Goal: Task Accomplishment & Management: Manage account settings

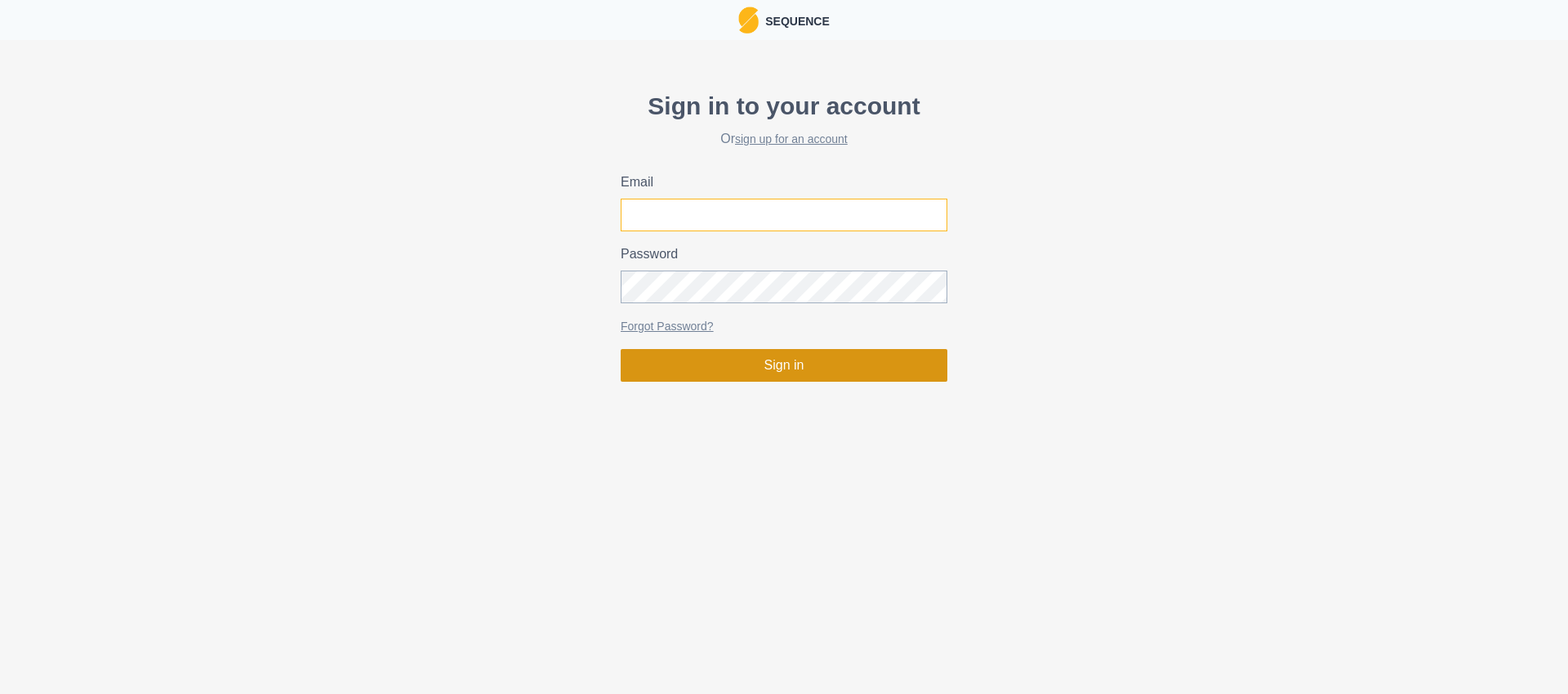
type input "[PERSON_NAME][EMAIL_ADDRESS][DOMAIN_NAME]"
click at [796, 375] on button "Sign in" at bounding box center [784, 365] width 326 height 33
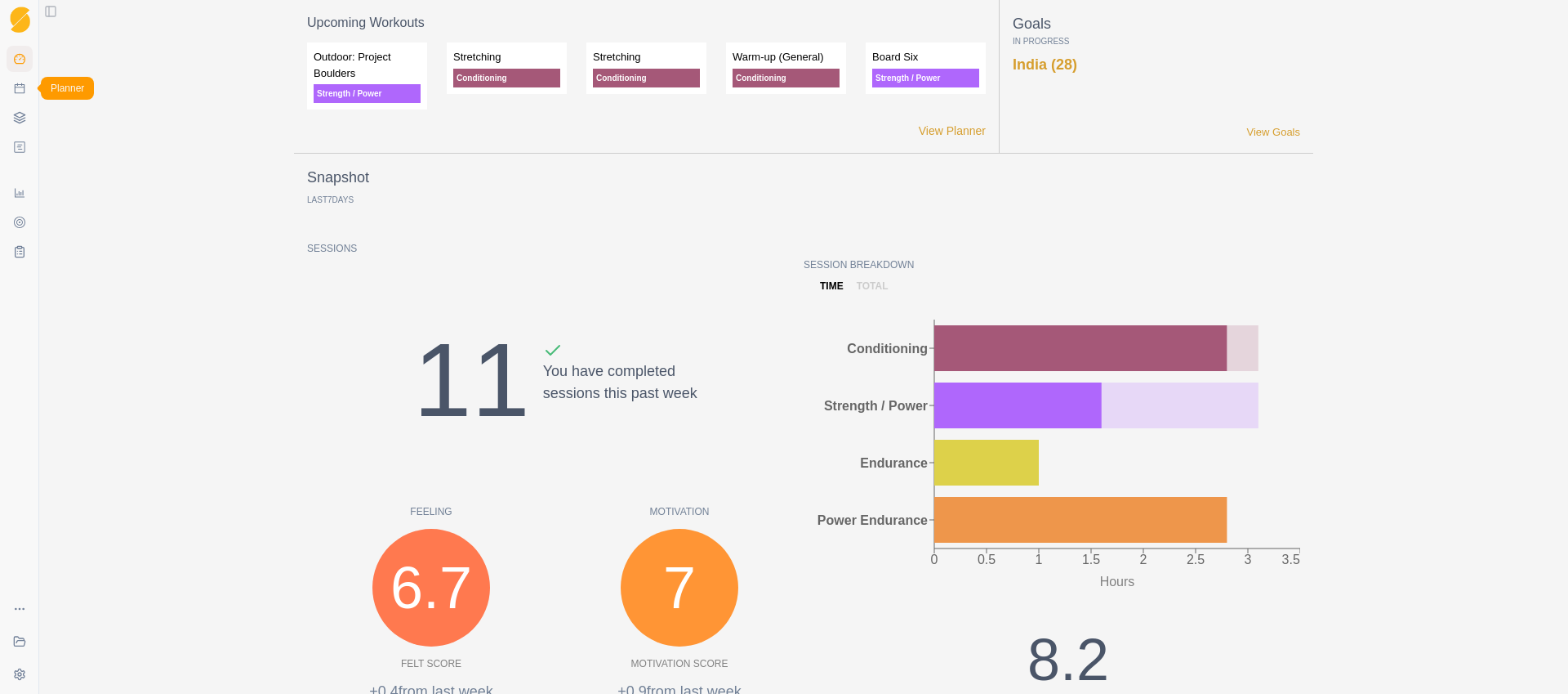
click at [23, 97] on link "Planner" at bounding box center [19, 87] width 26 height 26
select select "month"
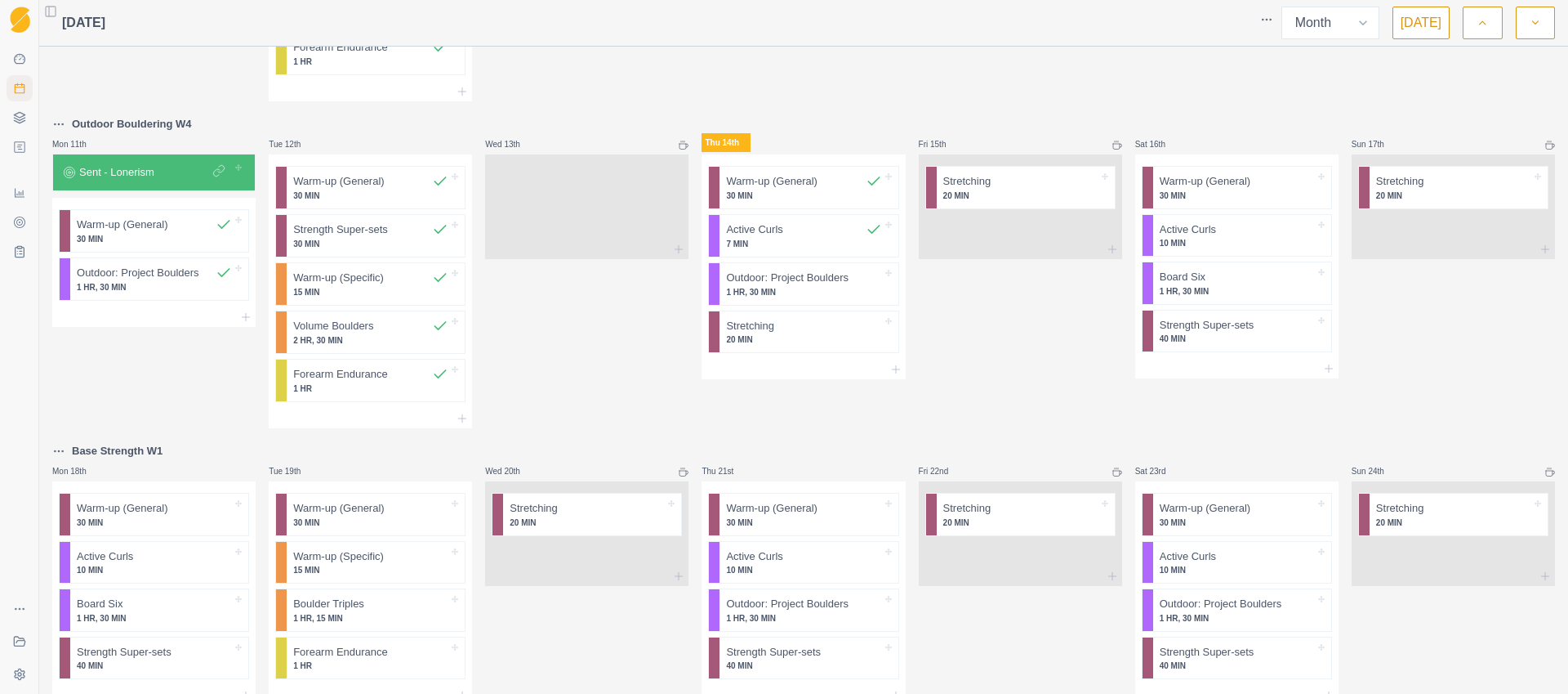
scroll to position [504, 0]
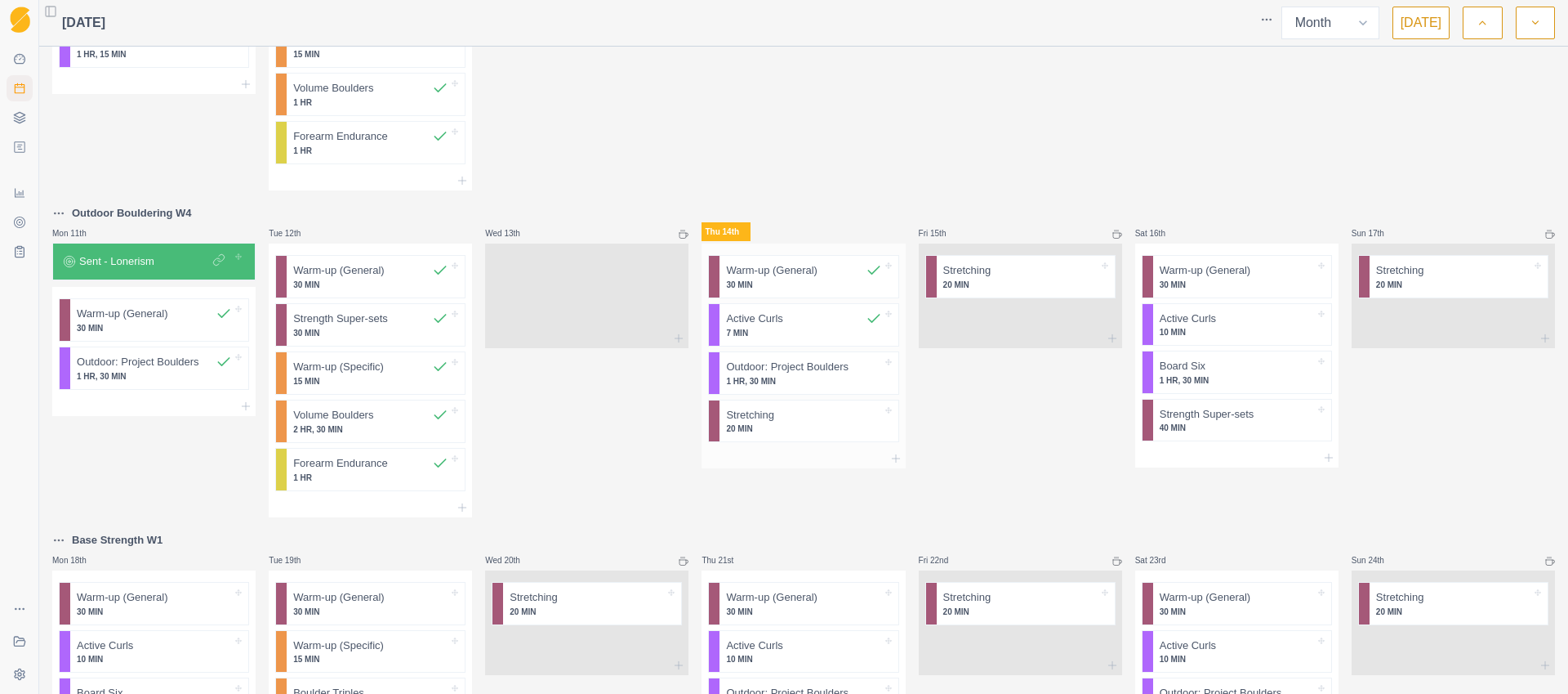
click at [803, 384] on p "1 HR, 30 MIN" at bounding box center [803, 381] width 155 height 12
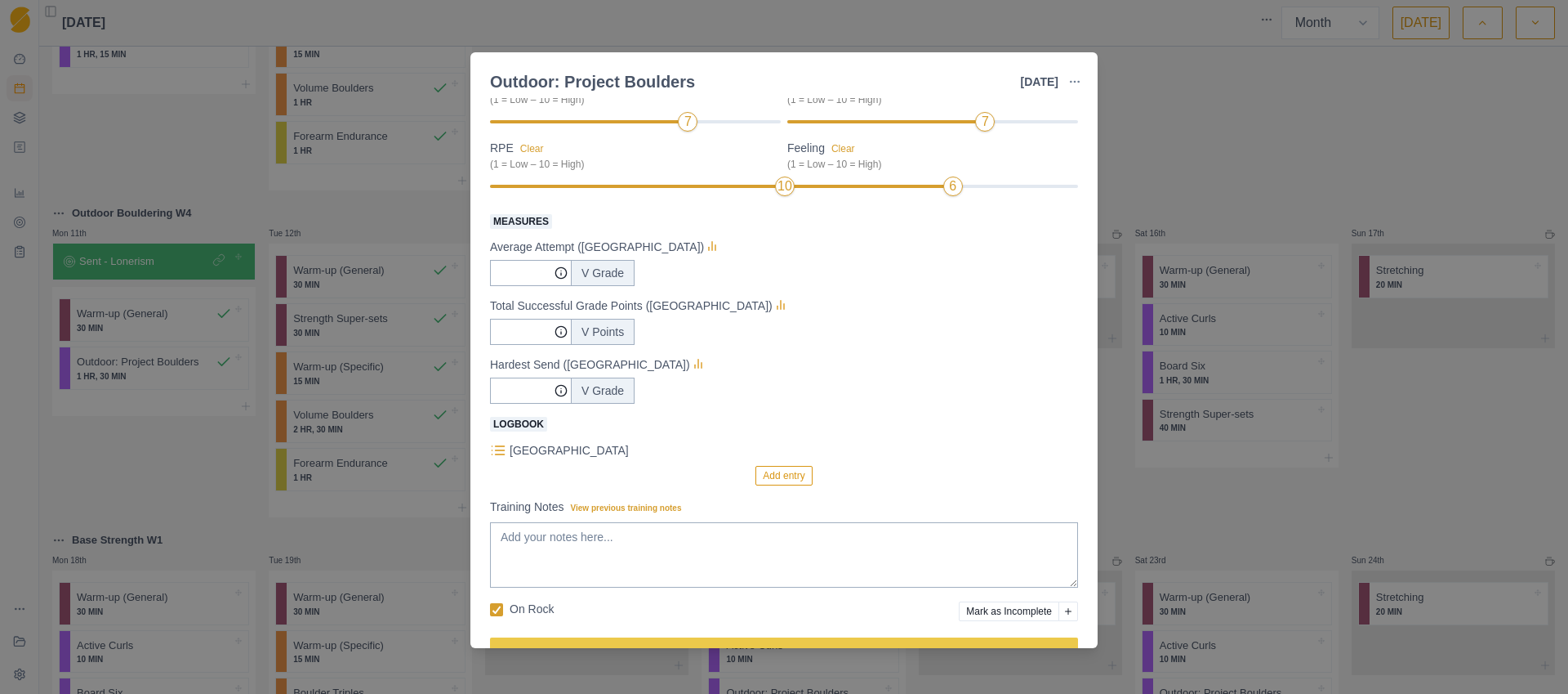
scroll to position [231, 0]
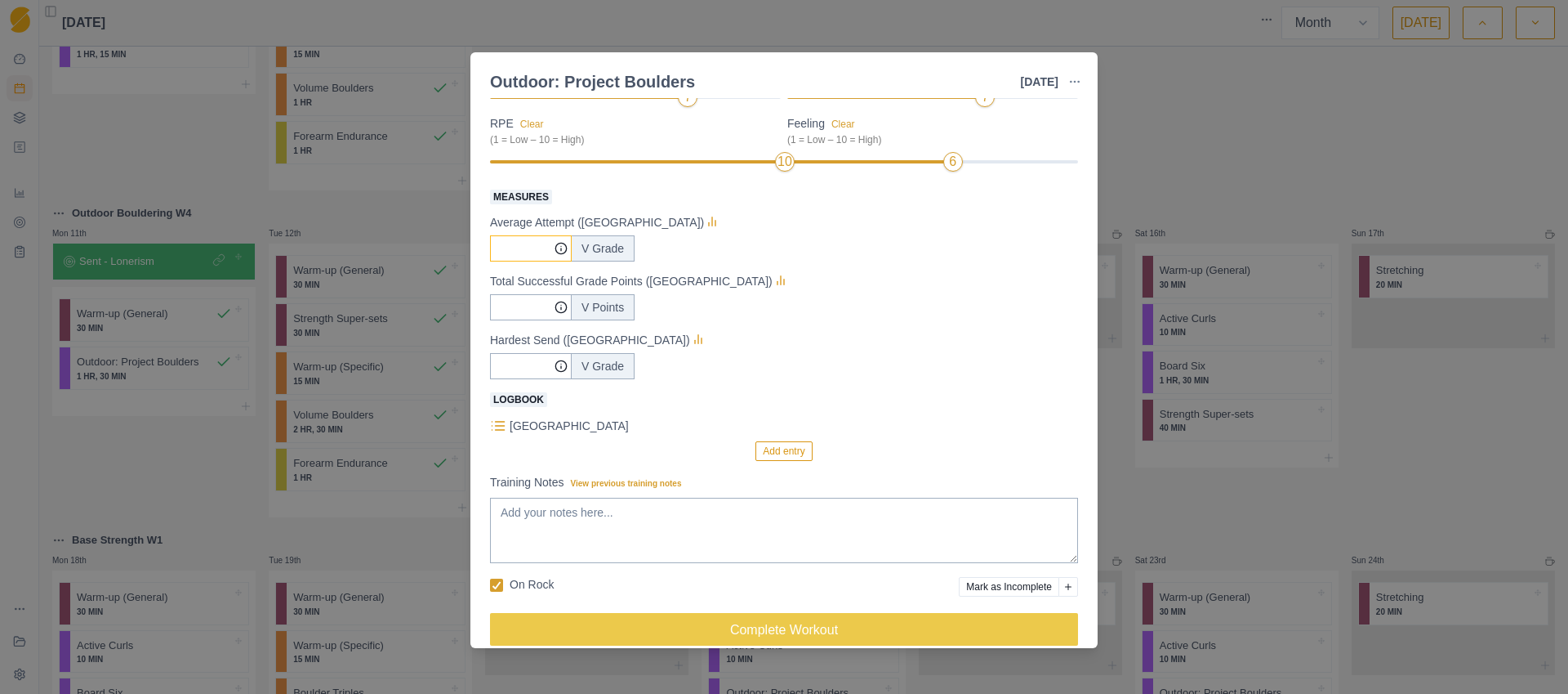
click at [508, 255] on input "Measures" at bounding box center [531, 248] width 82 height 26
type input "12"
click at [518, 261] on input "Measures" at bounding box center [531, 248] width 82 height 26
click at [789, 449] on button "Add entry" at bounding box center [783, 451] width 56 height 20
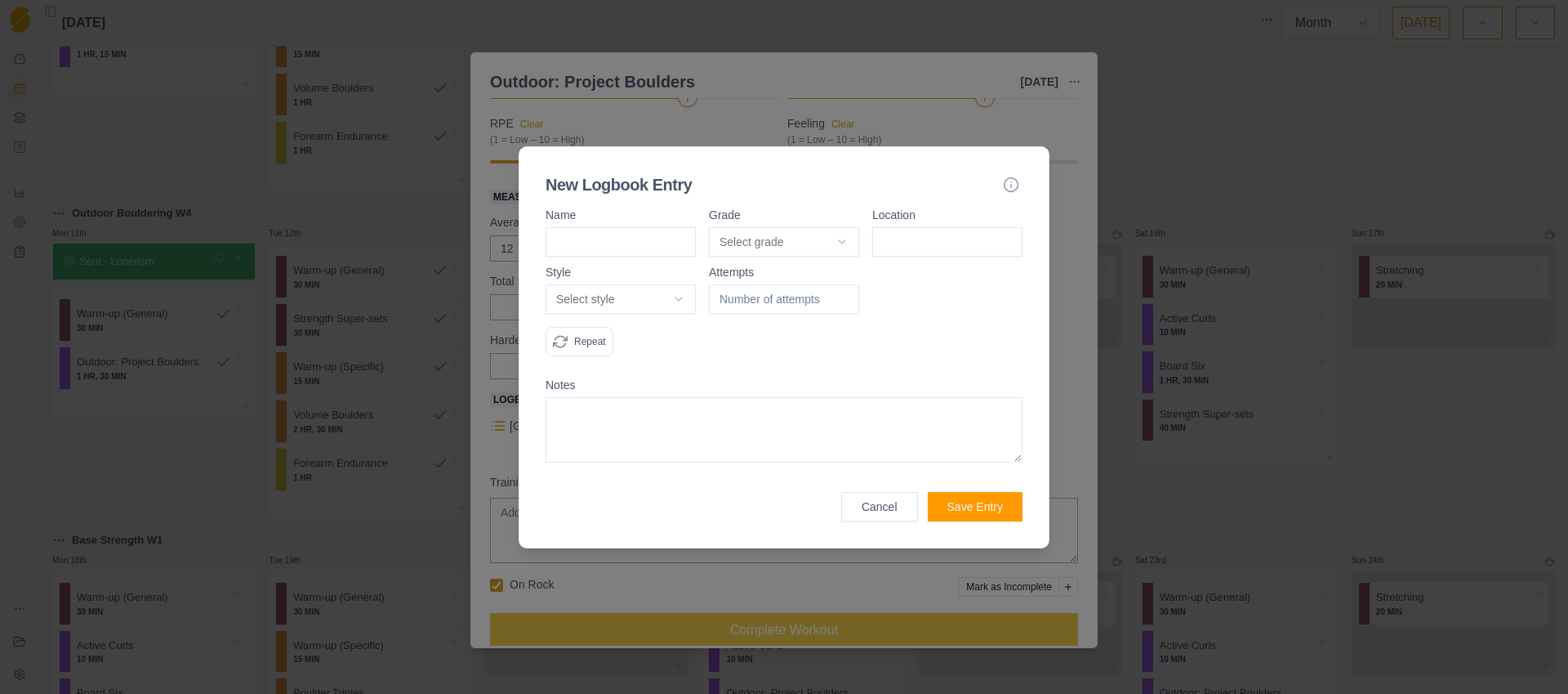
click at [806, 240] on button "Select grade" at bounding box center [784, 242] width 151 height 29
click at [612, 242] on body "Sequence Dashboard Planner Workouts Plans Performance Metrics Goals Tests Coach…" at bounding box center [784, 347] width 1568 height 694
click at [603, 240] on input at bounding box center [620, 242] width 151 height 29
type input "Love Over Gold"
click at [809, 245] on body "Sequence Dashboard Planner Workouts Plans Performance Metrics Goals Tests Coach…" at bounding box center [784, 347] width 1568 height 694
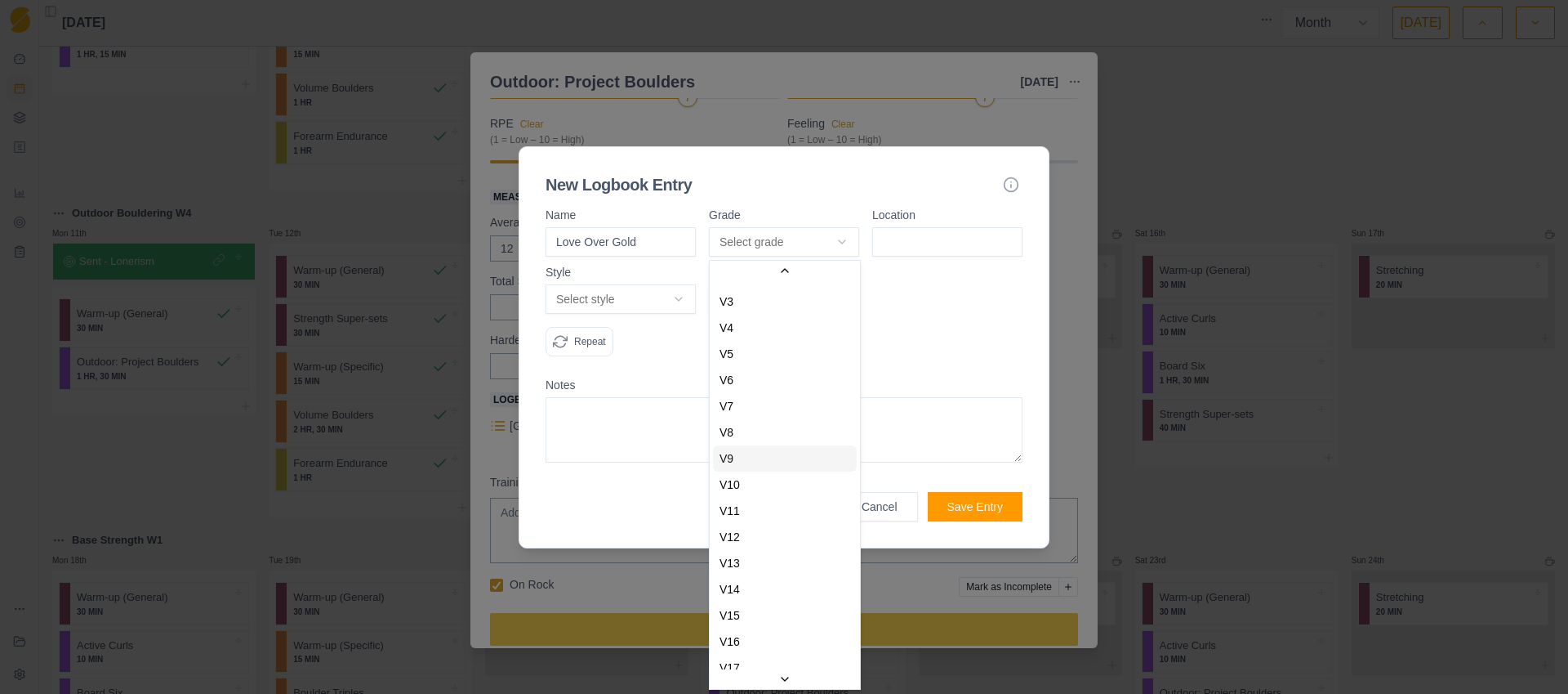
scroll to position [95, 0]
select select "466e9bf8-1010-4b42-be11-b6c28d7e8654"
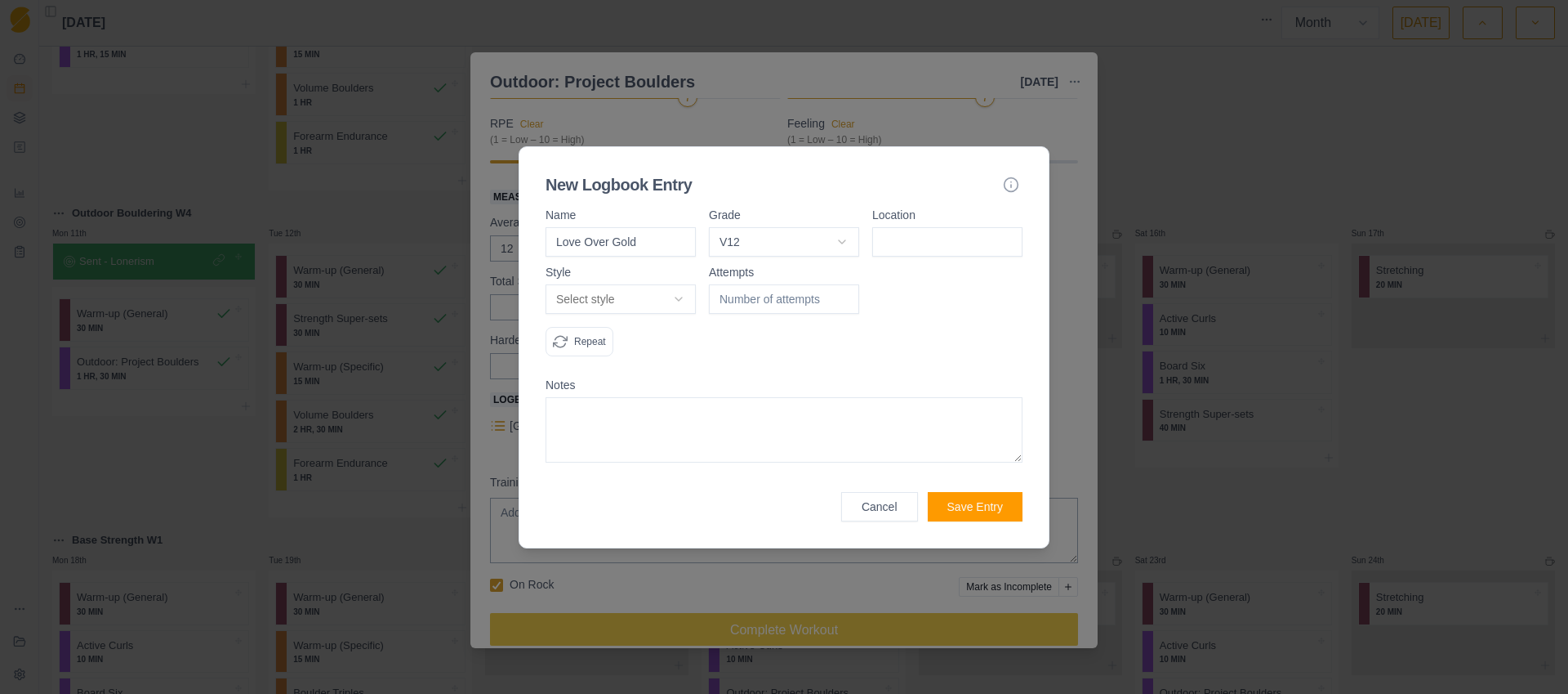
click at [911, 240] on input at bounding box center [947, 242] width 151 height 29
type input "Mt Alex"
click at [655, 298] on body "Sequence Dashboard Planner Workouts Plans Performance Metrics Goals Tests Coach…" at bounding box center [784, 347] width 1568 height 694
select select "work"
click at [753, 301] on input "number" at bounding box center [784, 299] width 151 height 29
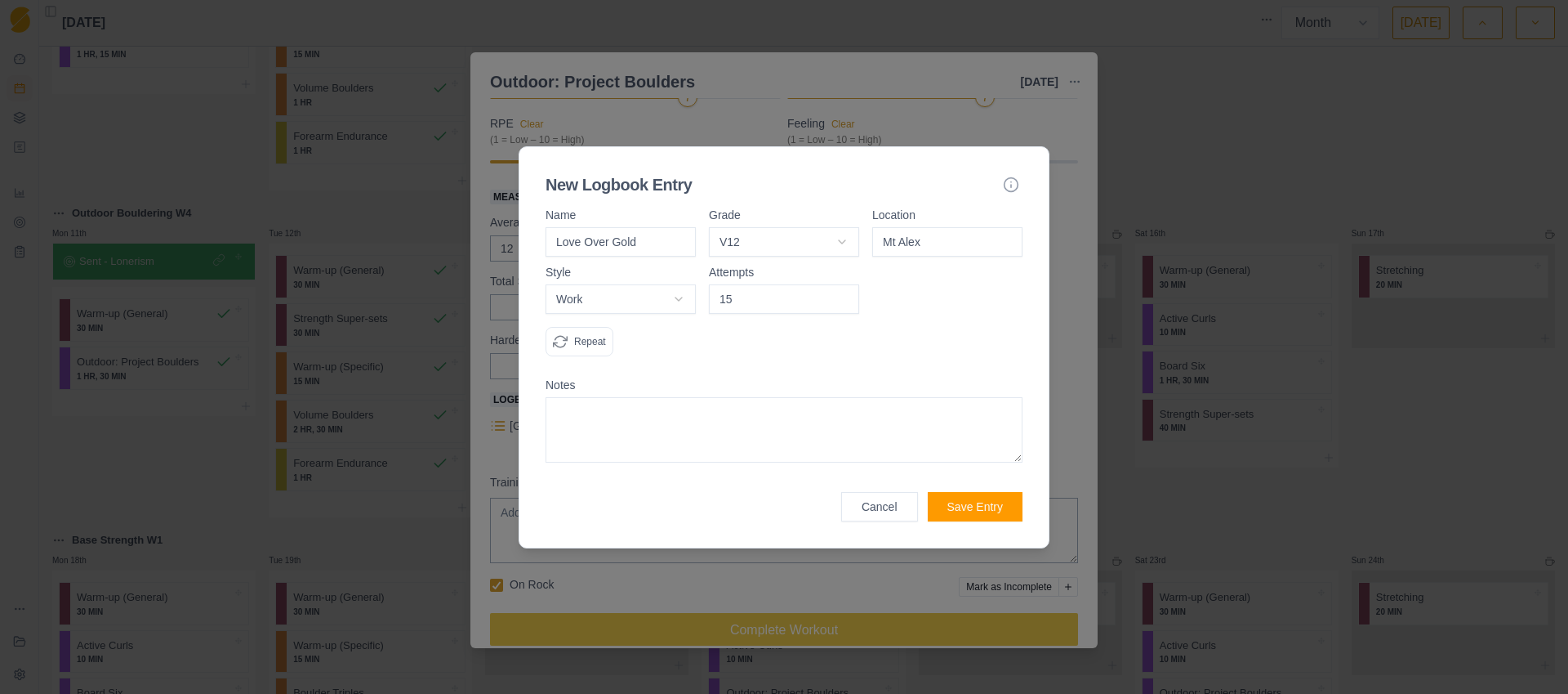
type input "15"
click at [719, 349] on div "Attempts 15" at bounding box center [784, 318] width 151 height 103
click at [717, 417] on textarea at bounding box center [784, 429] width 477 height 65
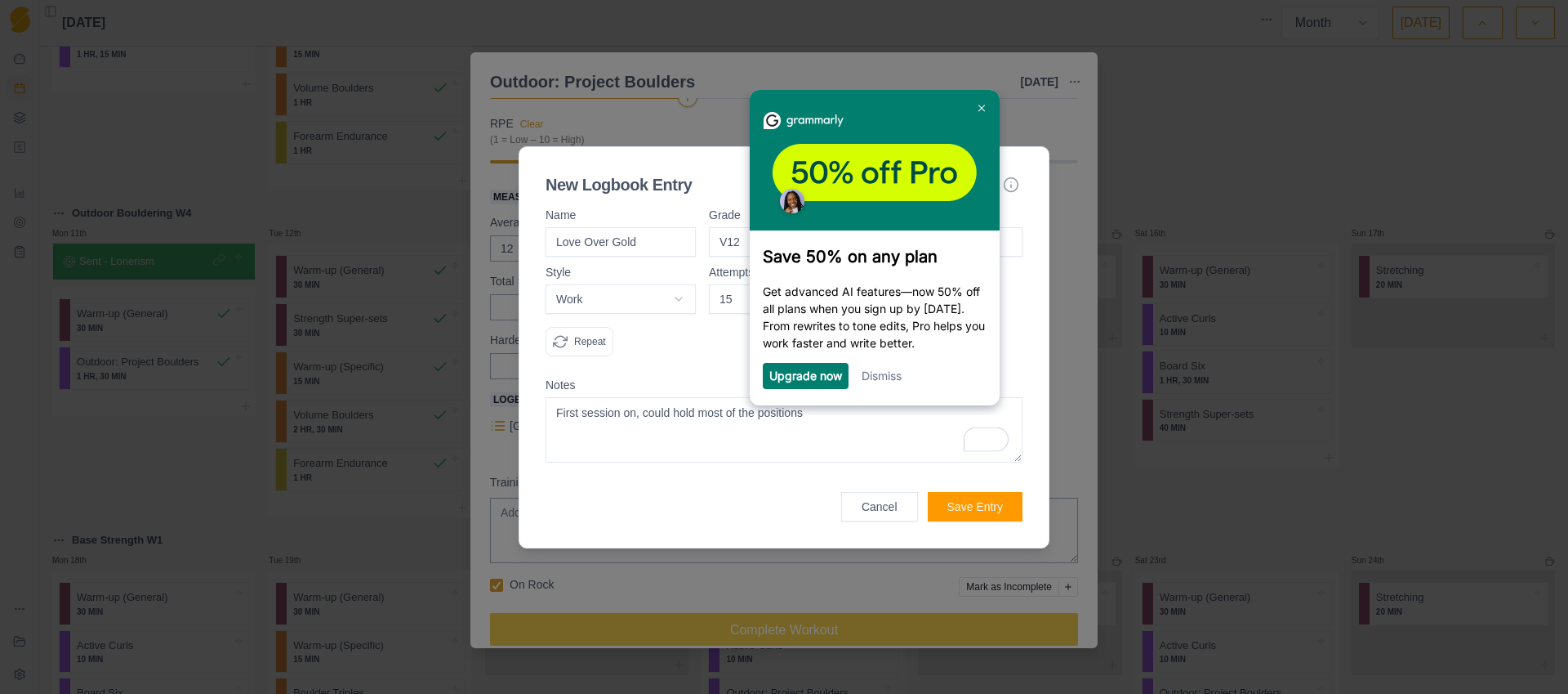
type textarea "First session on, could hold most of the positions"
click at [982, 108] on div at bounding box center [784, 347] width 1568 height 694
click at [840, 427] on textarea "First session on, could hold most of the positions" at bounding box center [784, 429] width 477 height 65
click at [983, 109] on div at bounding box center [784, 347] width 1568 height 694
click at [953, 513] on button "Save Entry" at bounding box center [975, 506] width 94 height 29
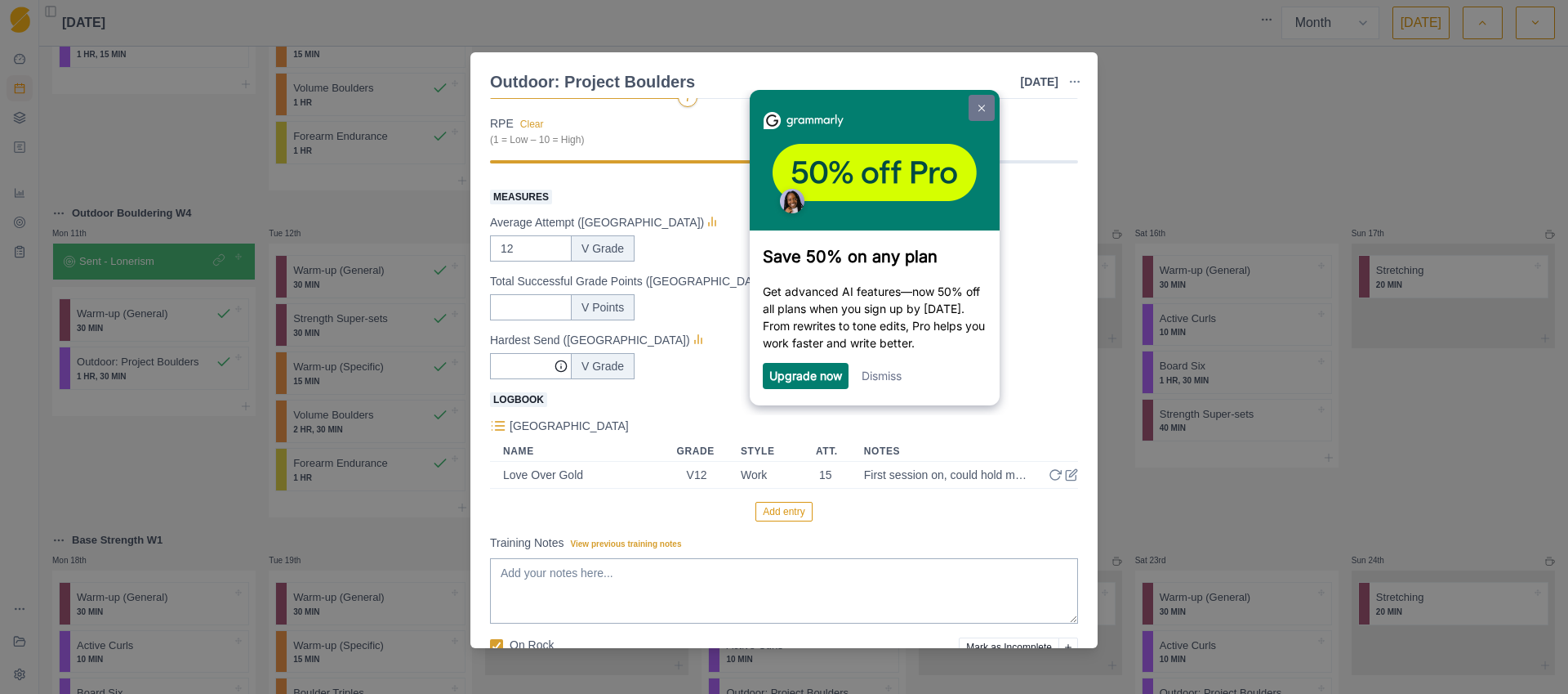
click at [983, 109] on img at bounding box center [981, 107] width 6 height 7
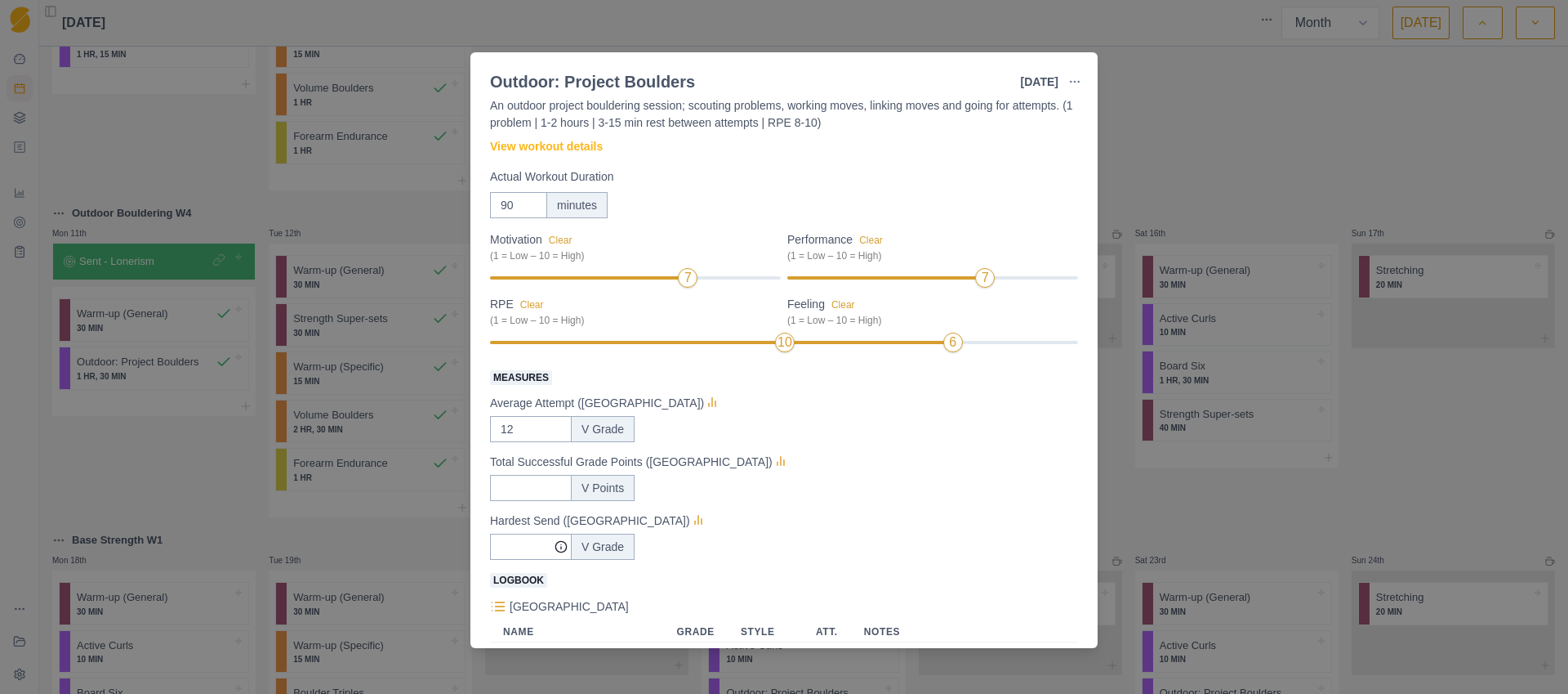
scroll to position [313, 0]
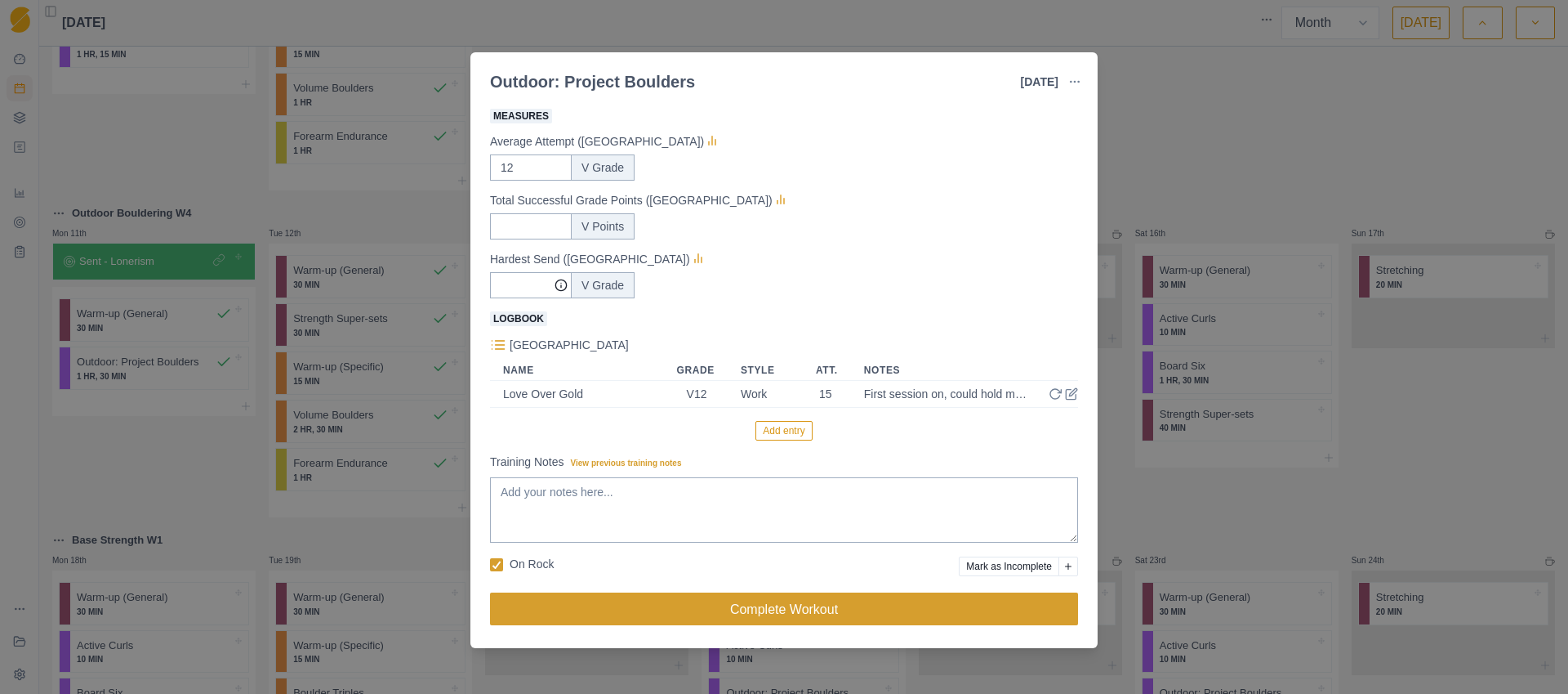
click at [783, 608] on button "Complete Workout" at bounding box center [784, 608] width 588 height 33
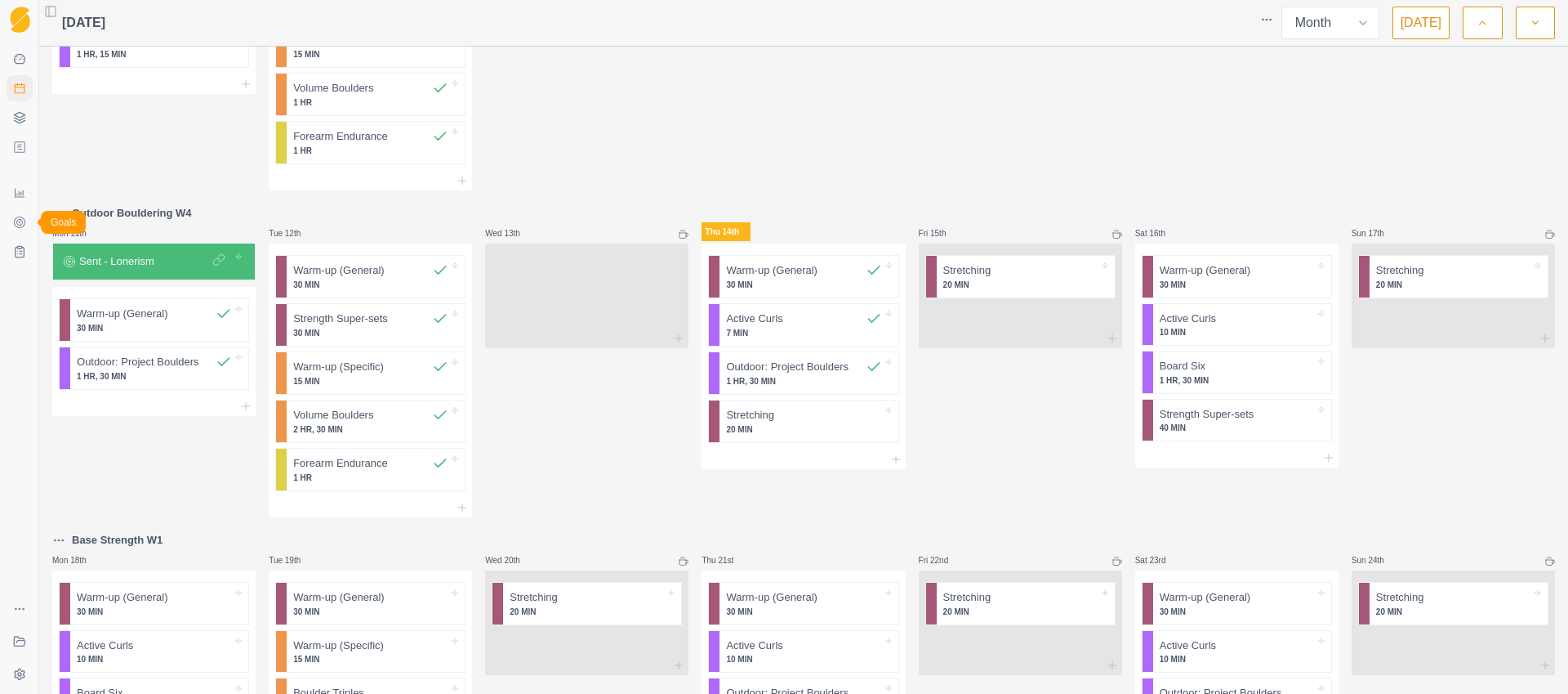
click at [21, 219] on icon at bounding box center [19, 221] width 6 height 6
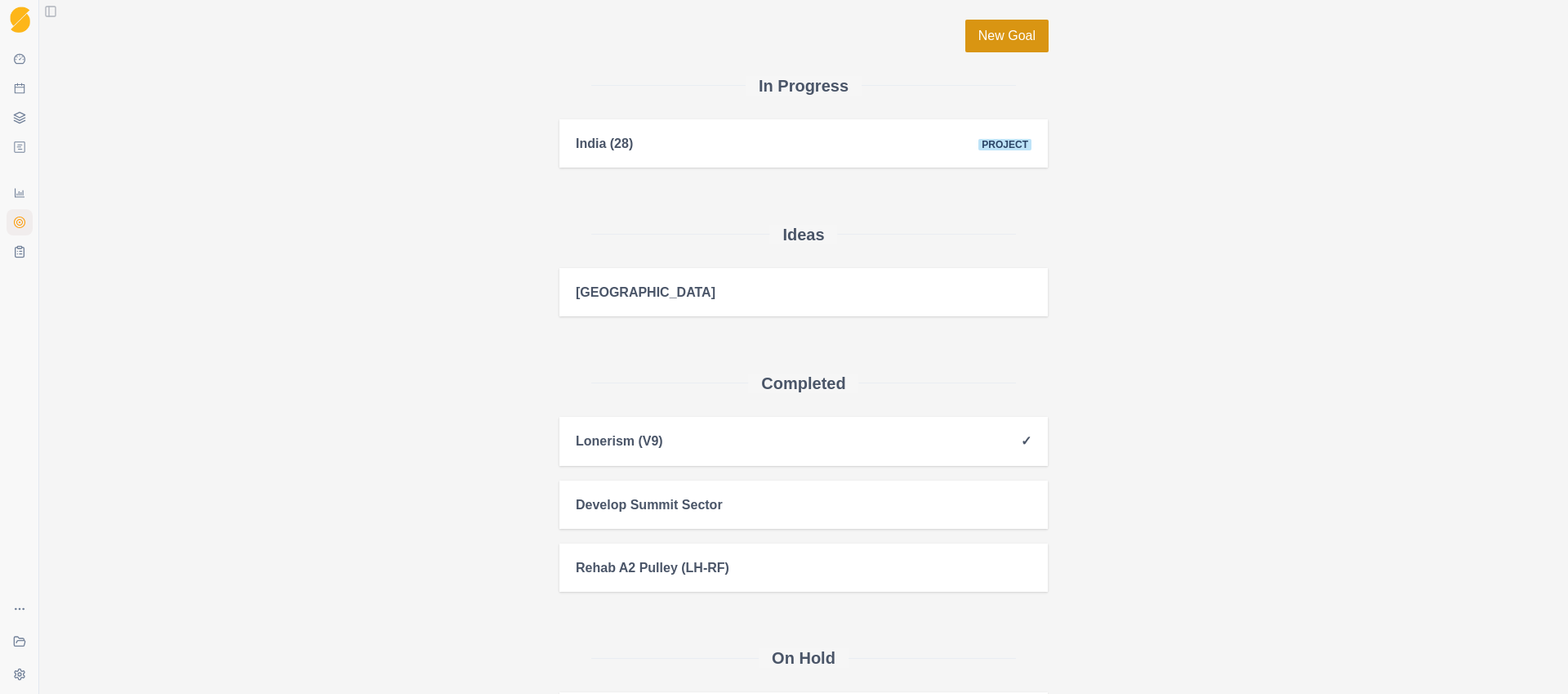
click at [992, 38] on link "New Goal" at bounding box center [1006, 36] width 83 height 33
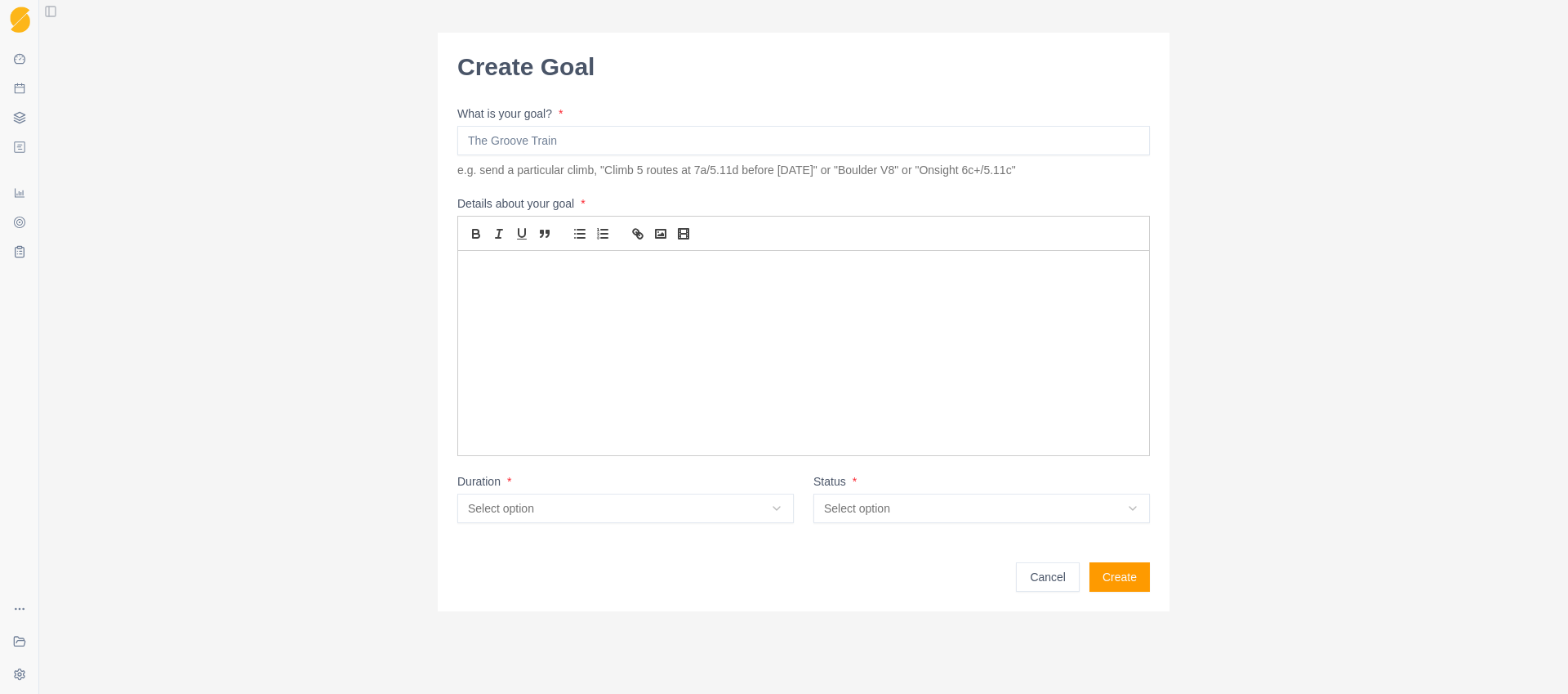
click at [597, 150] on input "What is your goal? *" at bounding box center [803, 140] width 693 height 29
type input "L"
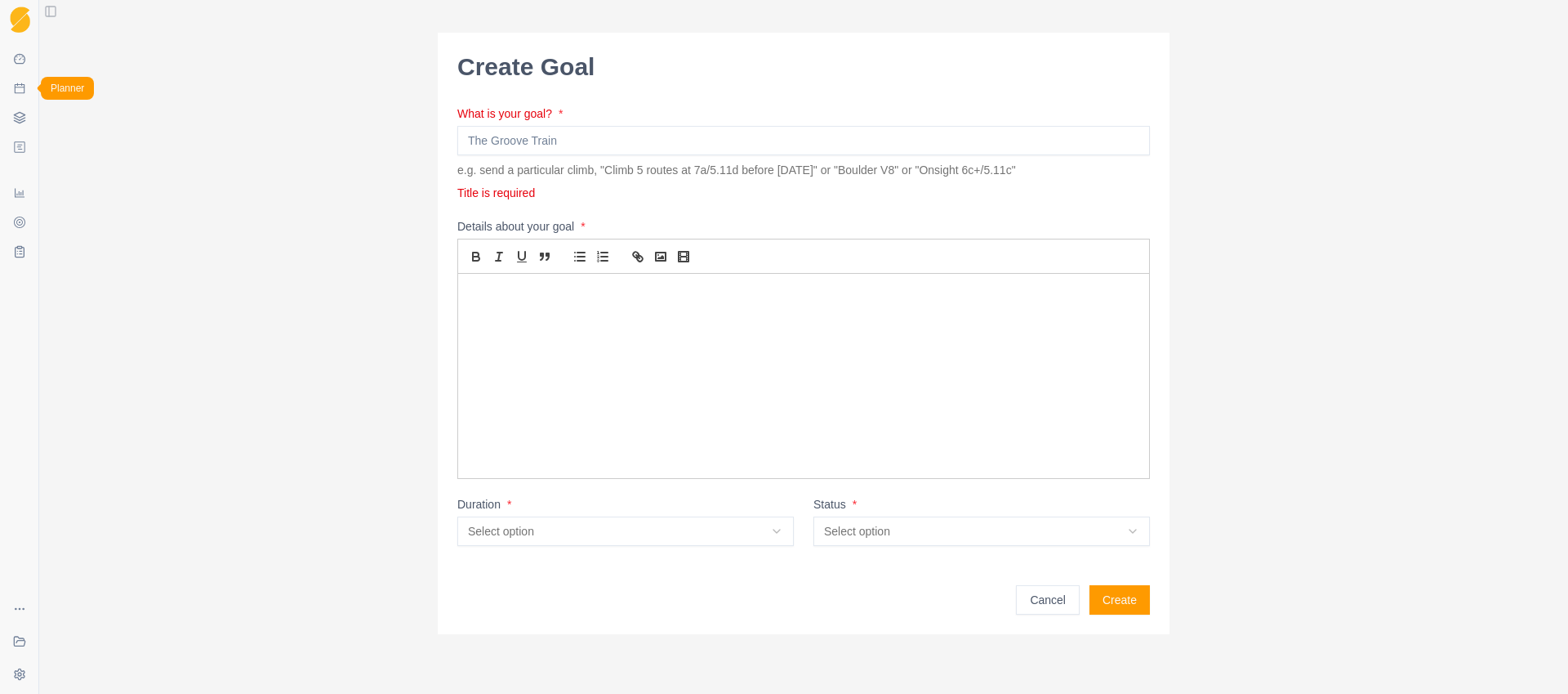
click at [17, 84] on icon at bounding box center [20, 88] width 11 height 11
select select "month"
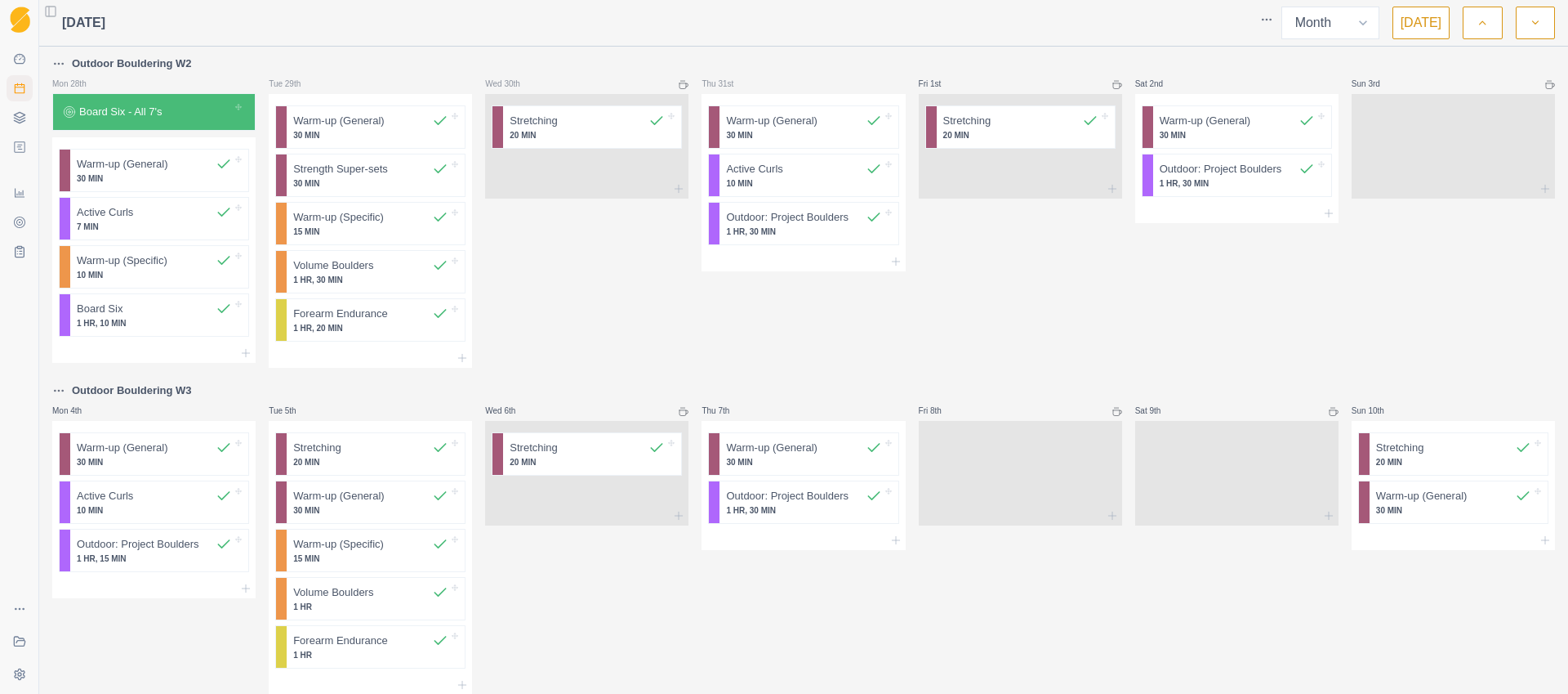
scroll to position [452, 0]
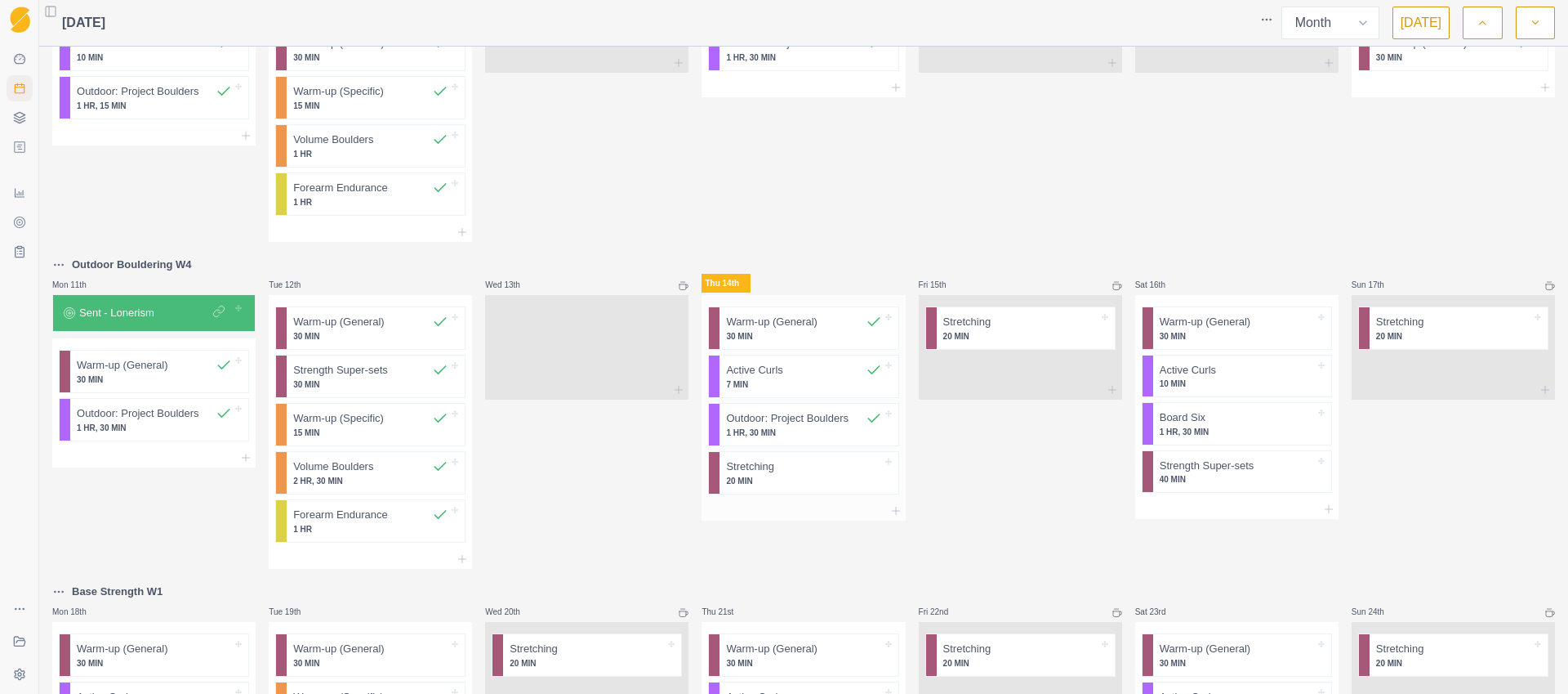
click at [776, 431] on p "1 HR, 30 MIN" at bounding box center [803, 433] width 155 height 12
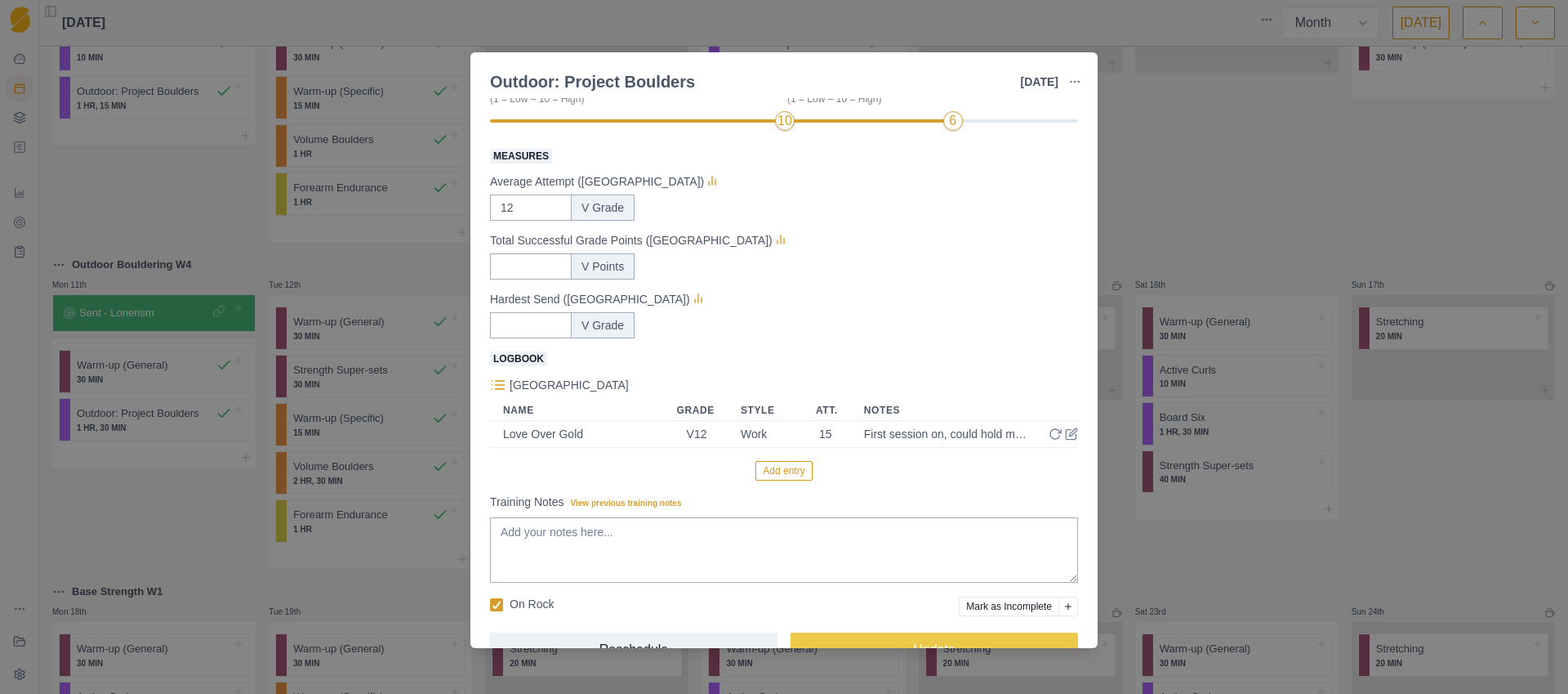
scroll to position [277, 0]
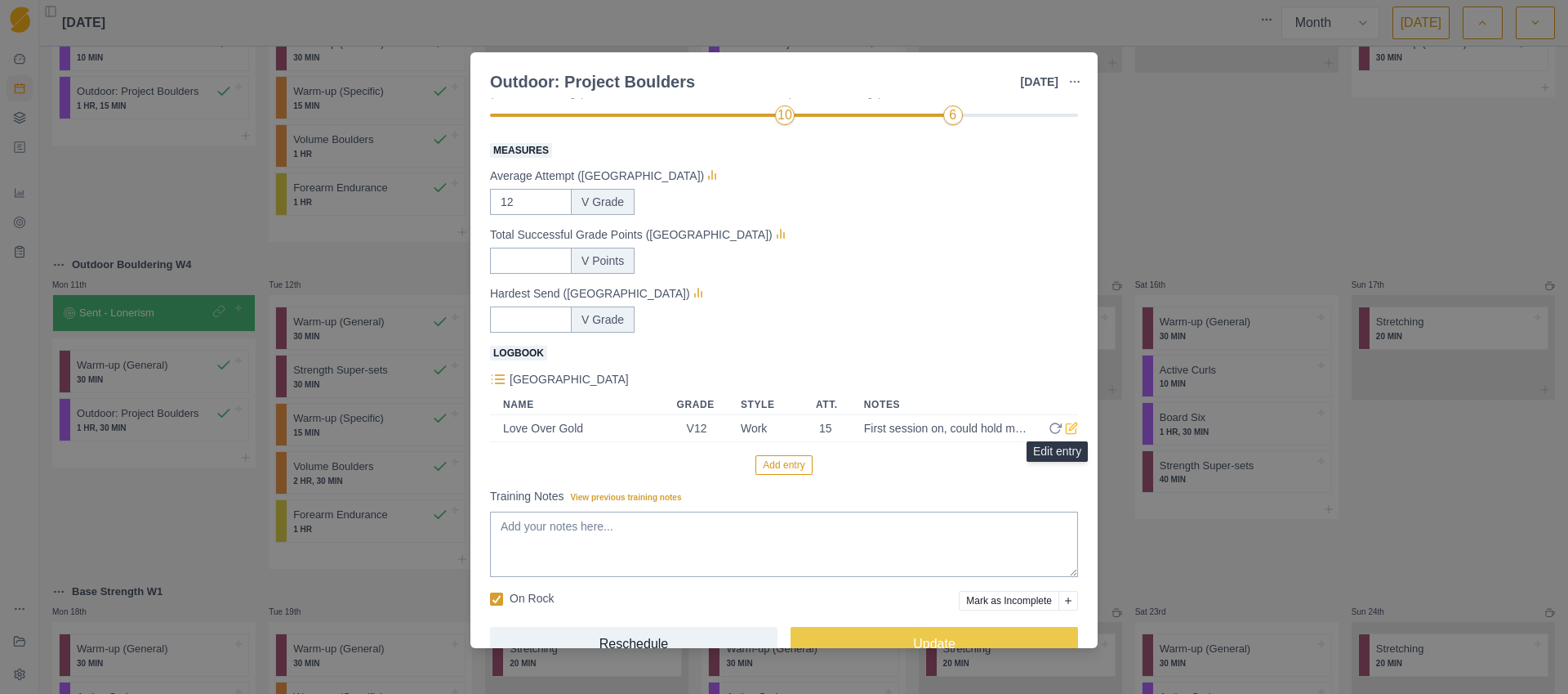
click at [1069, 429] on icon at bounding box center [1072, 426] width 7 height 7
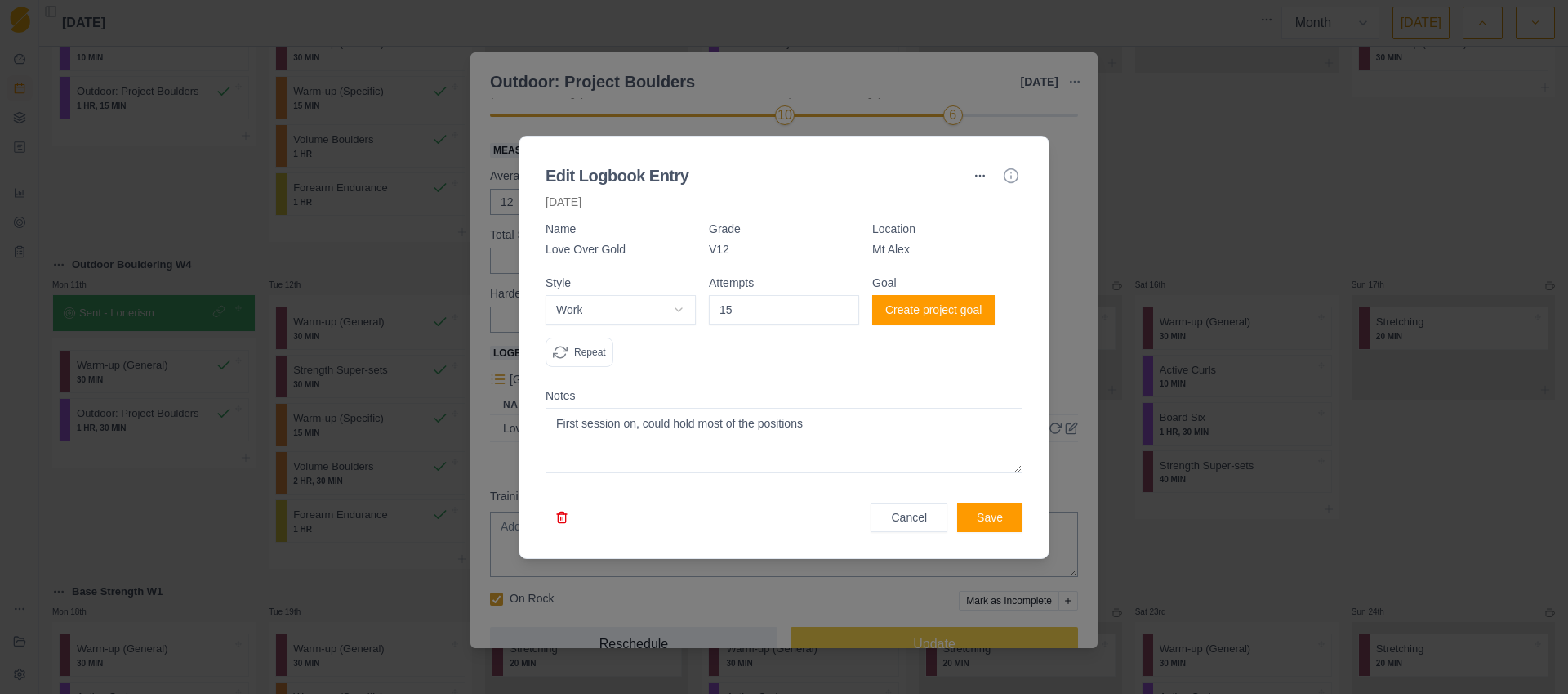
click at [928, 311] on button "Create project goal" at bounding box center [932, 310] width 122 height 29
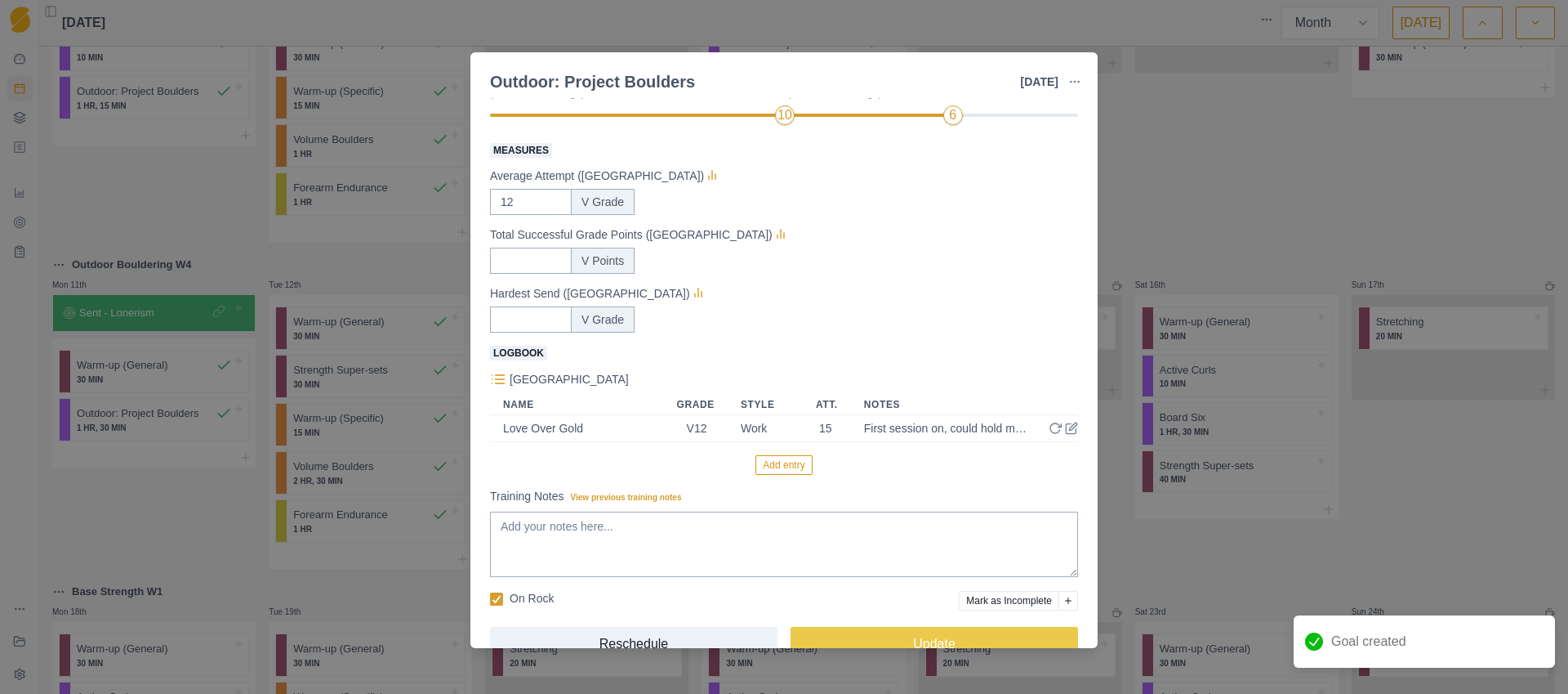
click at [16, 118] on div "Outdoor: Project Boulders [DATE] Link To Goal View Workout Metrics Edit Origina…" at bounding box center [784, 347] width 1568 height 694
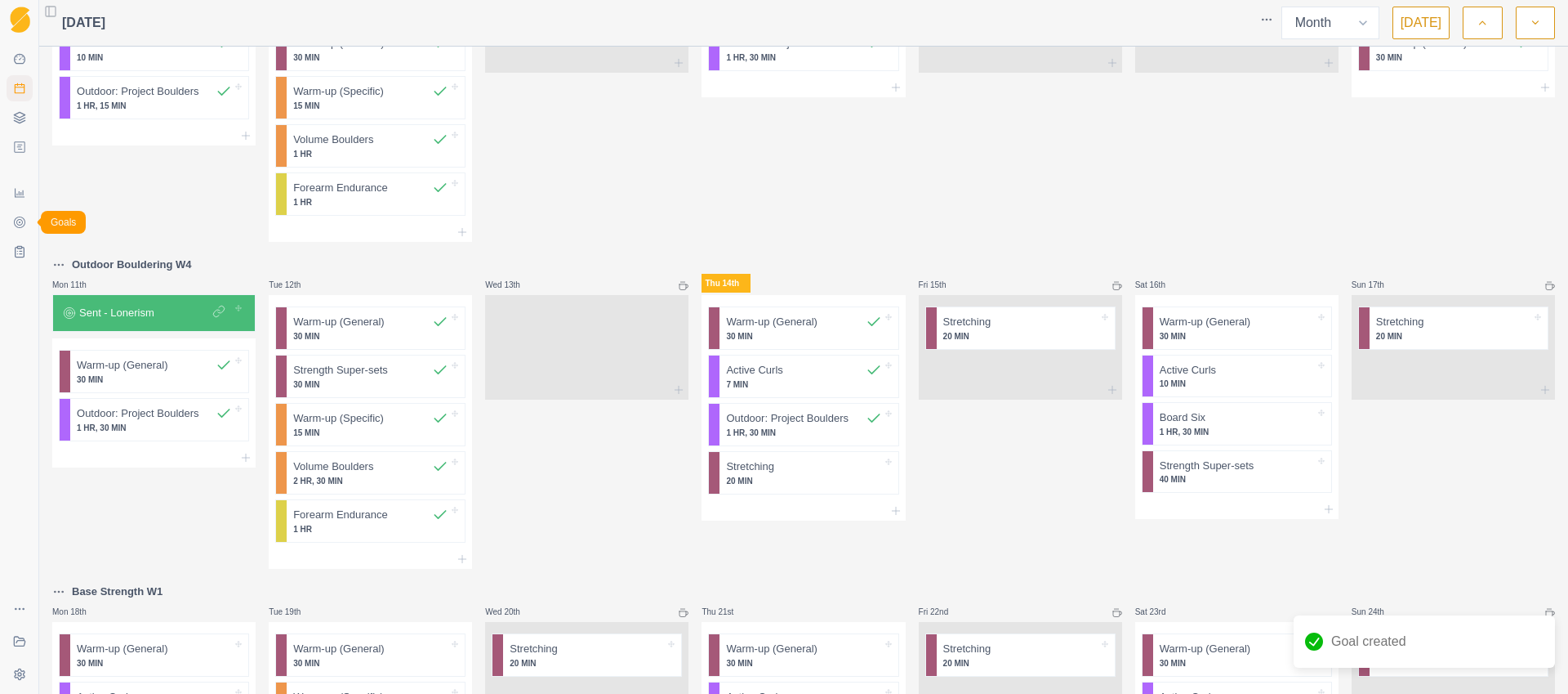
click at [22, 219] on icon at bounding box center [20, 222] width 13 height 13
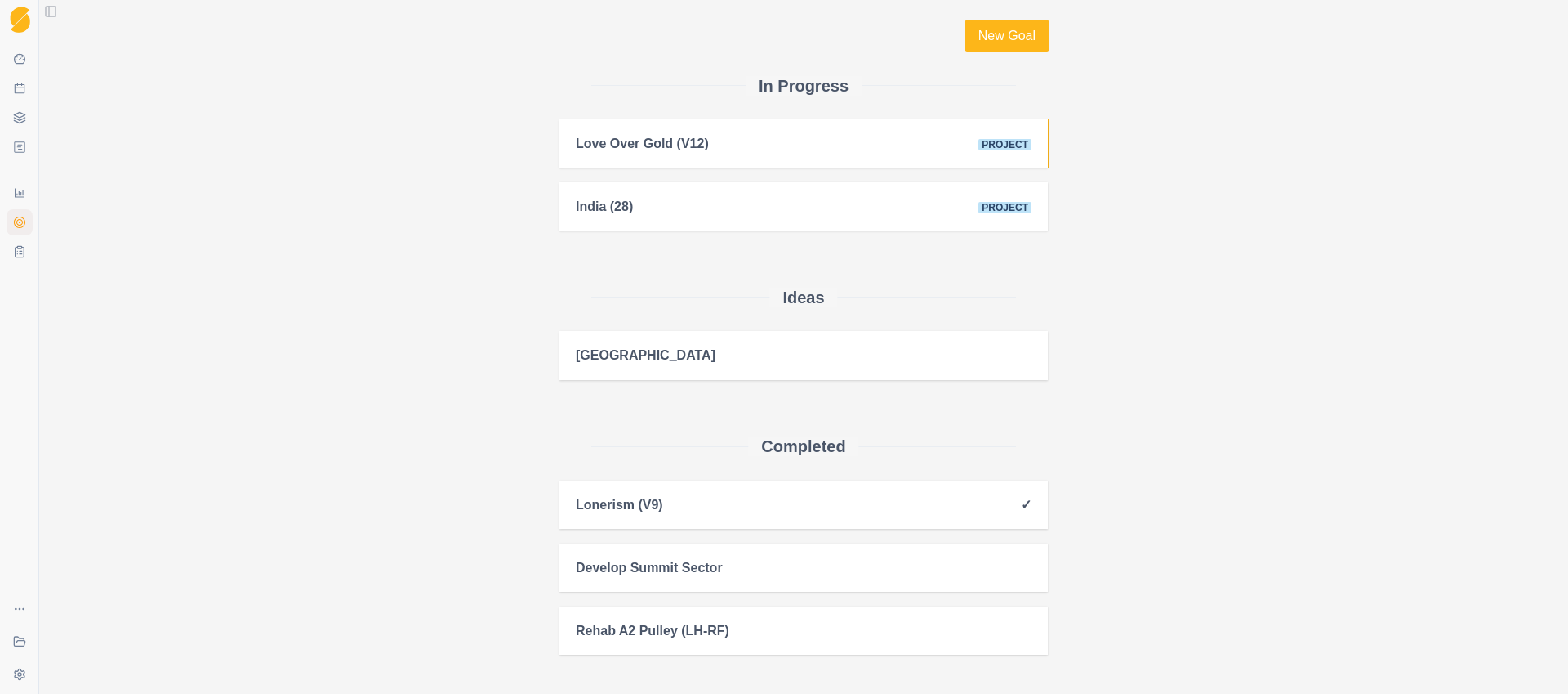
click at [716, 145] on div "Love Over Gold (V12) Project" at bounding box center [803, 143] width 456 height 15
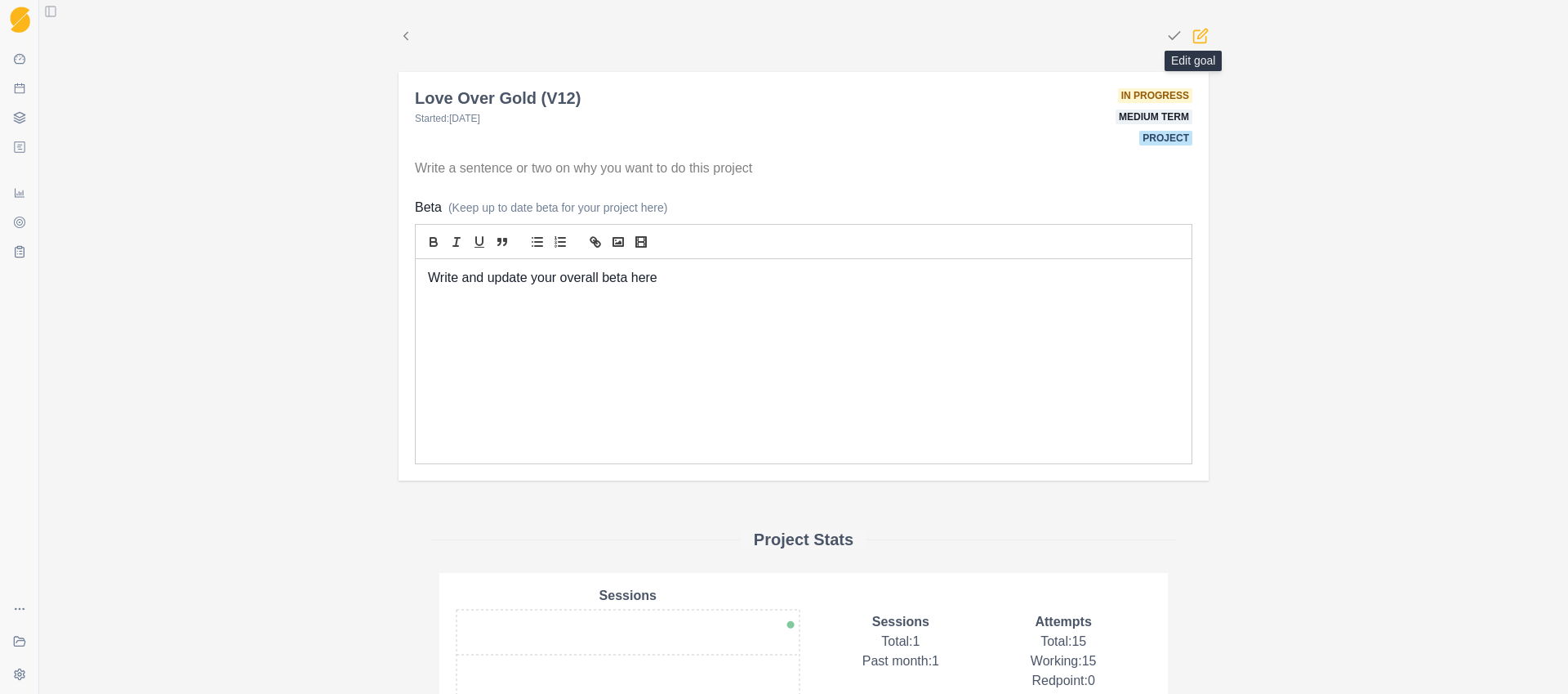
click at [1196, 33] on icon at bounding box center [1200, 36] width 16 height 16
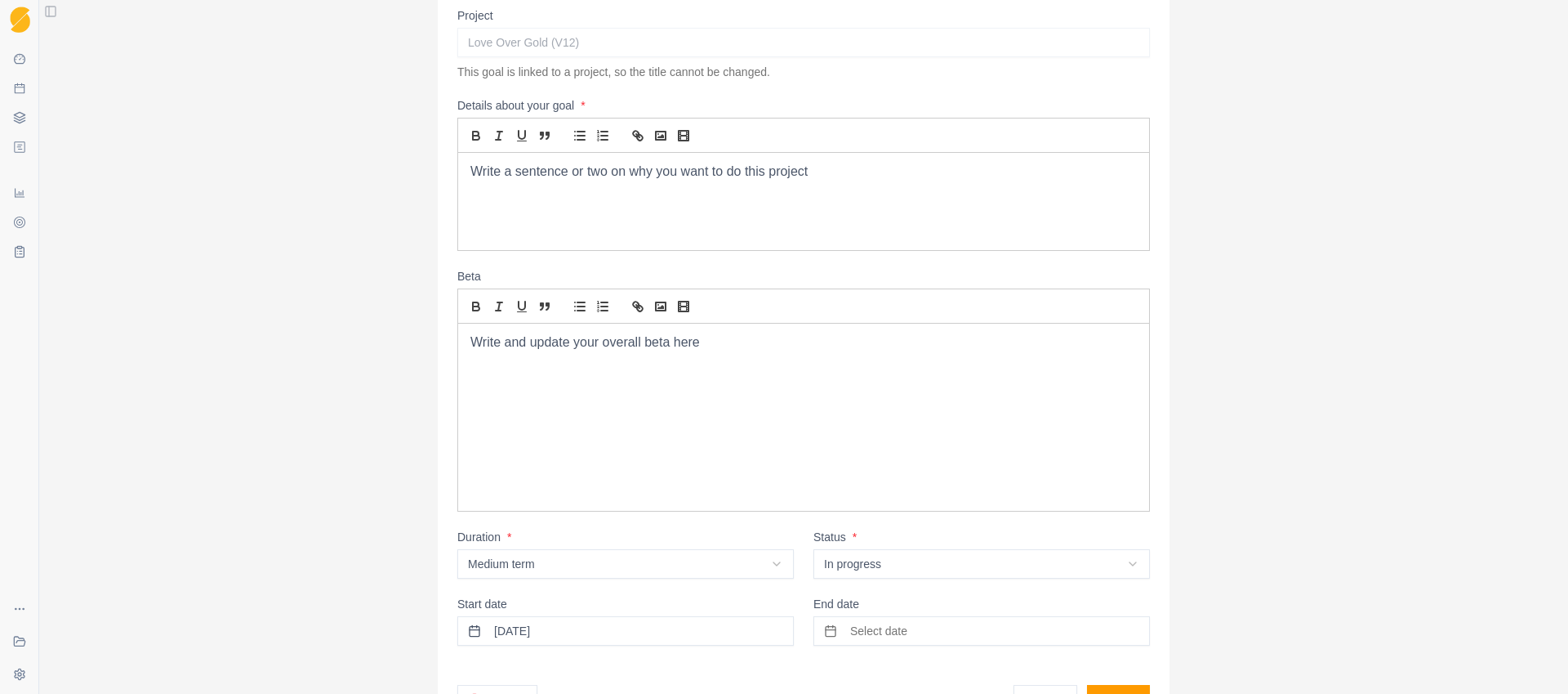
scroll to position [199, 0]
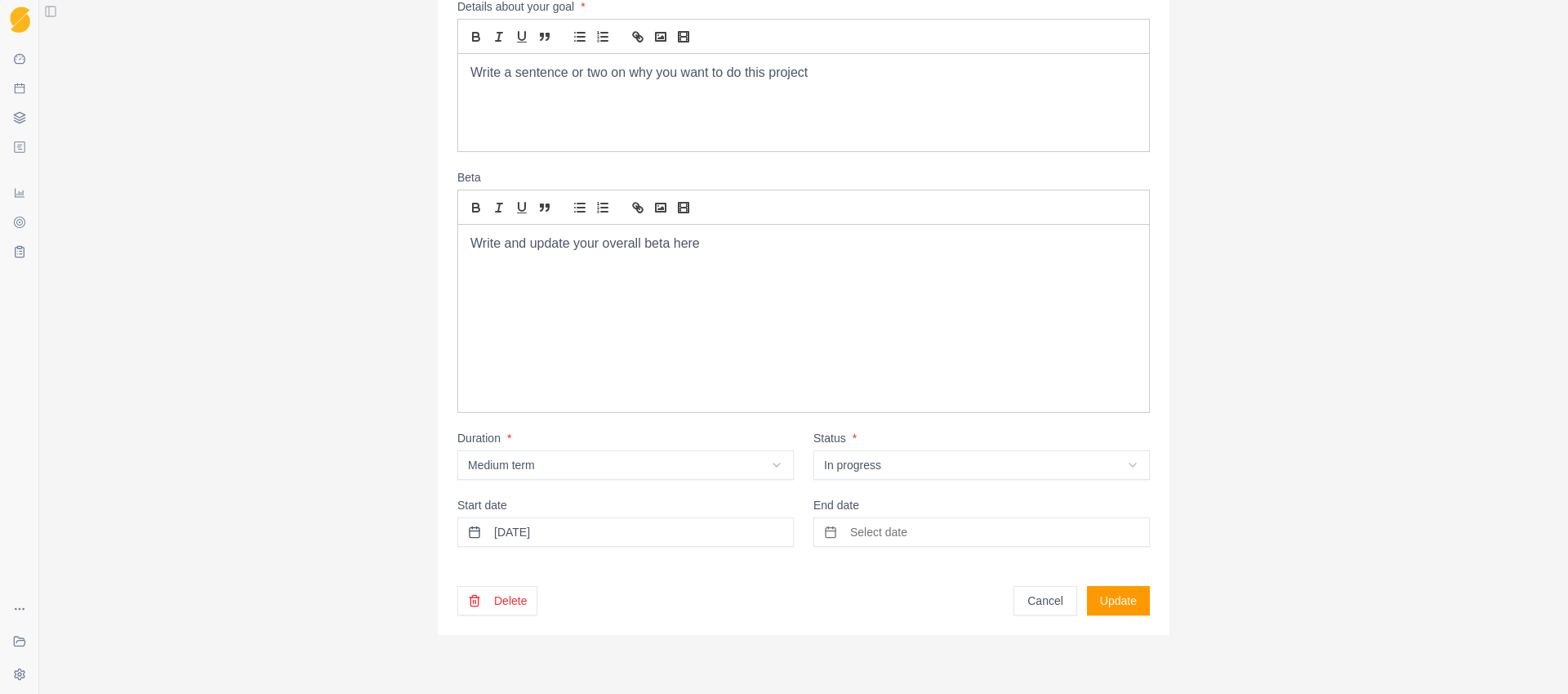
click at [554, 469] on html "Sequence Dashboard Planner Workouts Plans Performance Metrics Goals Tests Coach…" at bounding box center [784, 347] width 1568 height 694
select select "long_term"
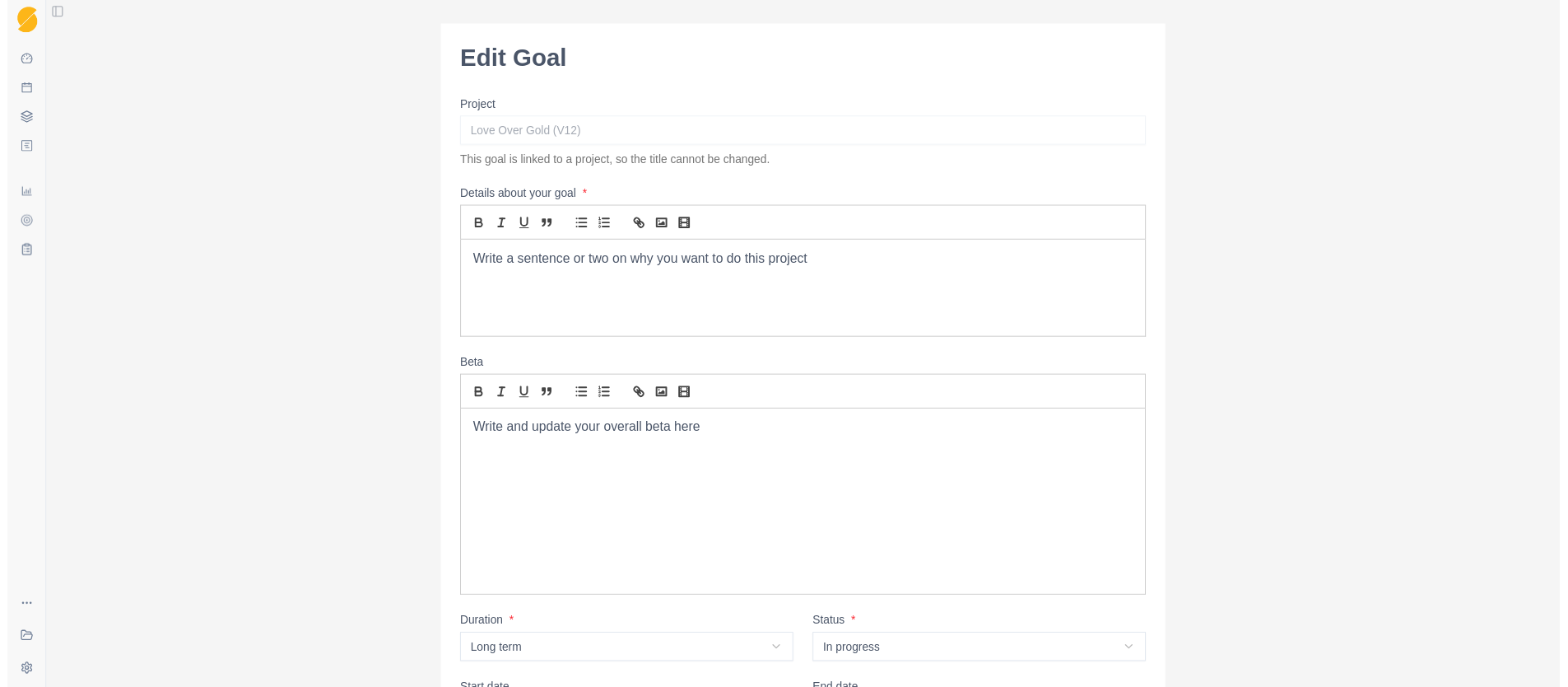
scroll to position [0, 0]
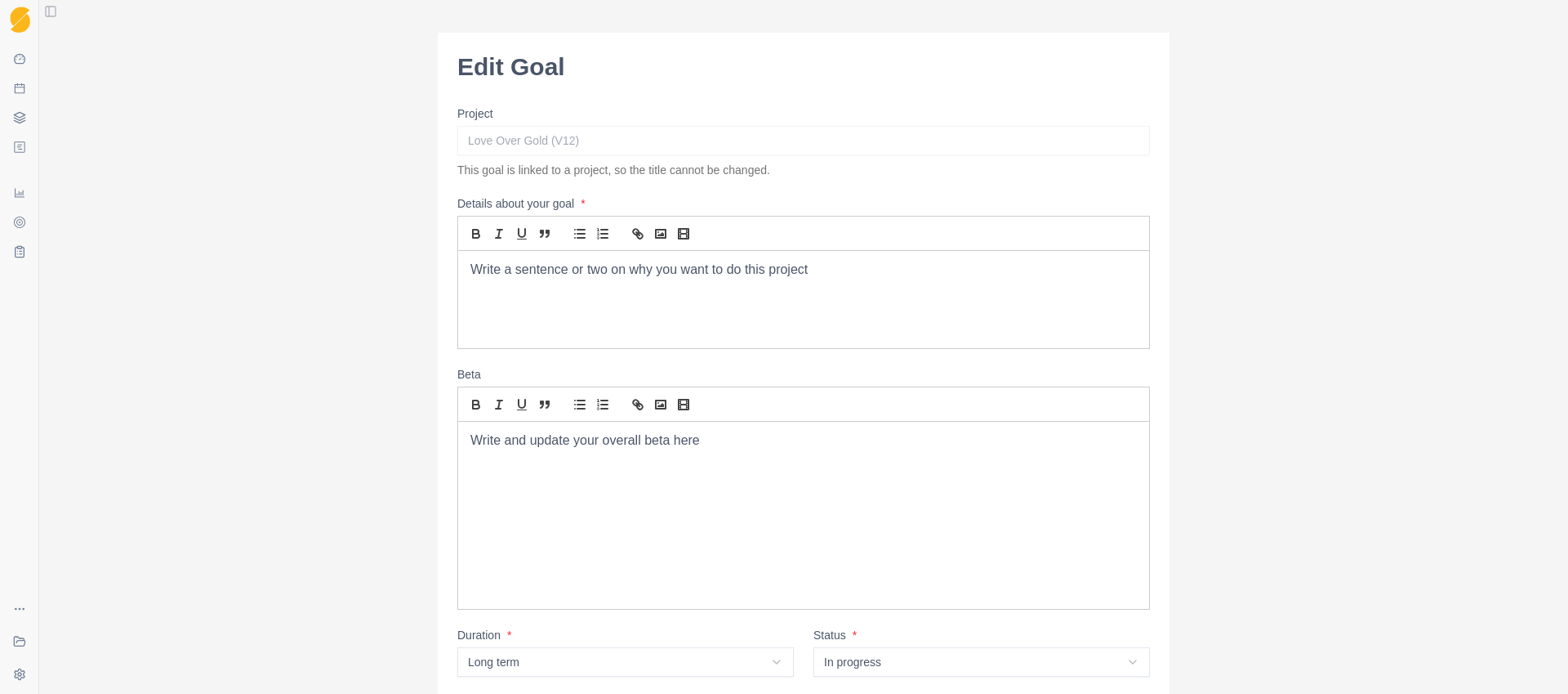
click at [471, 437] on p "Write and update your overall beta here" at bounding box center [803, 441] width 666 height 19
click at [711, 444] on p "Write and update your overall beta here" at bounding box center [803, 441] width 666 height 19
drag, startPoint x: 593, startPoint y: 445, endPoint x: 456, endPoint y: 442, distance: 137.0
click at [458, 442] on div "Write and update your overall beta here" at bounding box center [803, 524] width 691 height 204
click at [591, 407] on icon "list: ordered" at bounding box center [596, 404] width 14 height 14
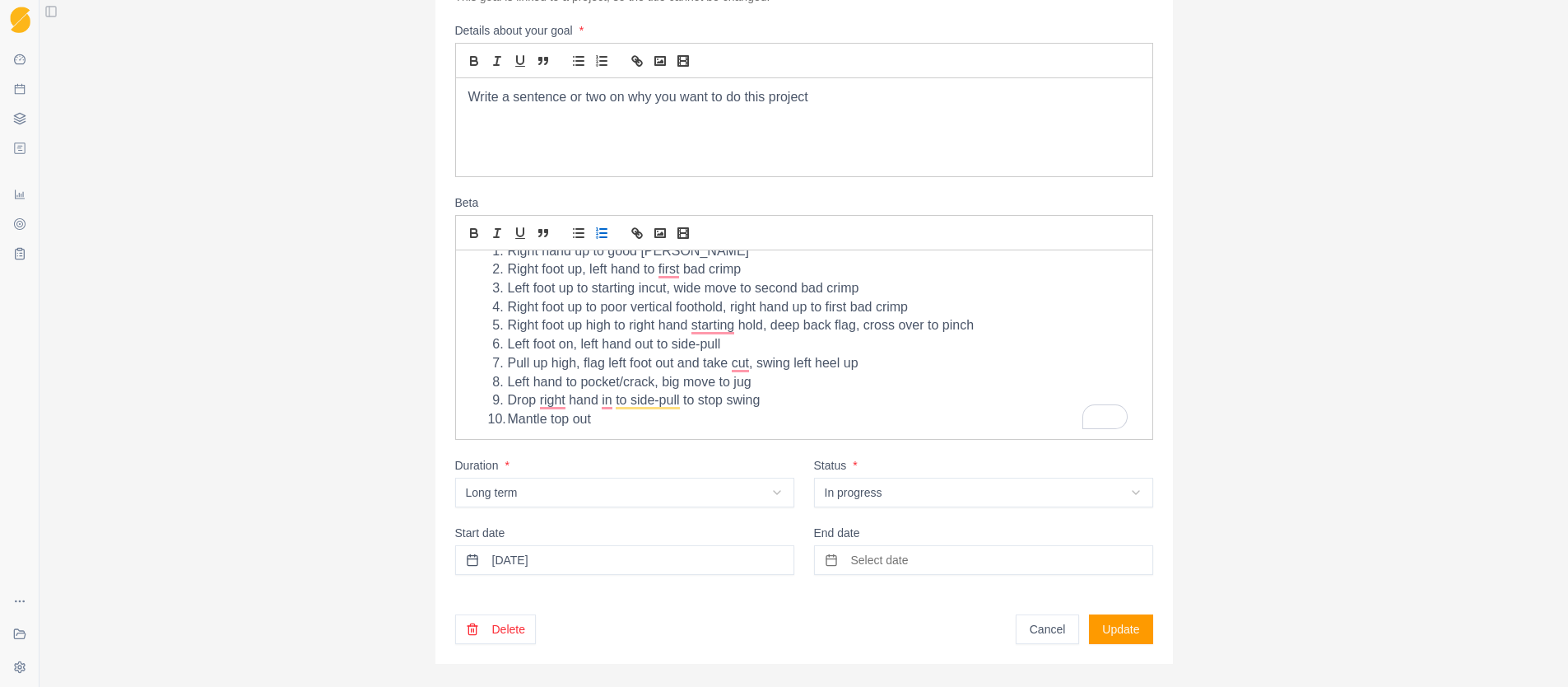
scroll to position [201, 0]
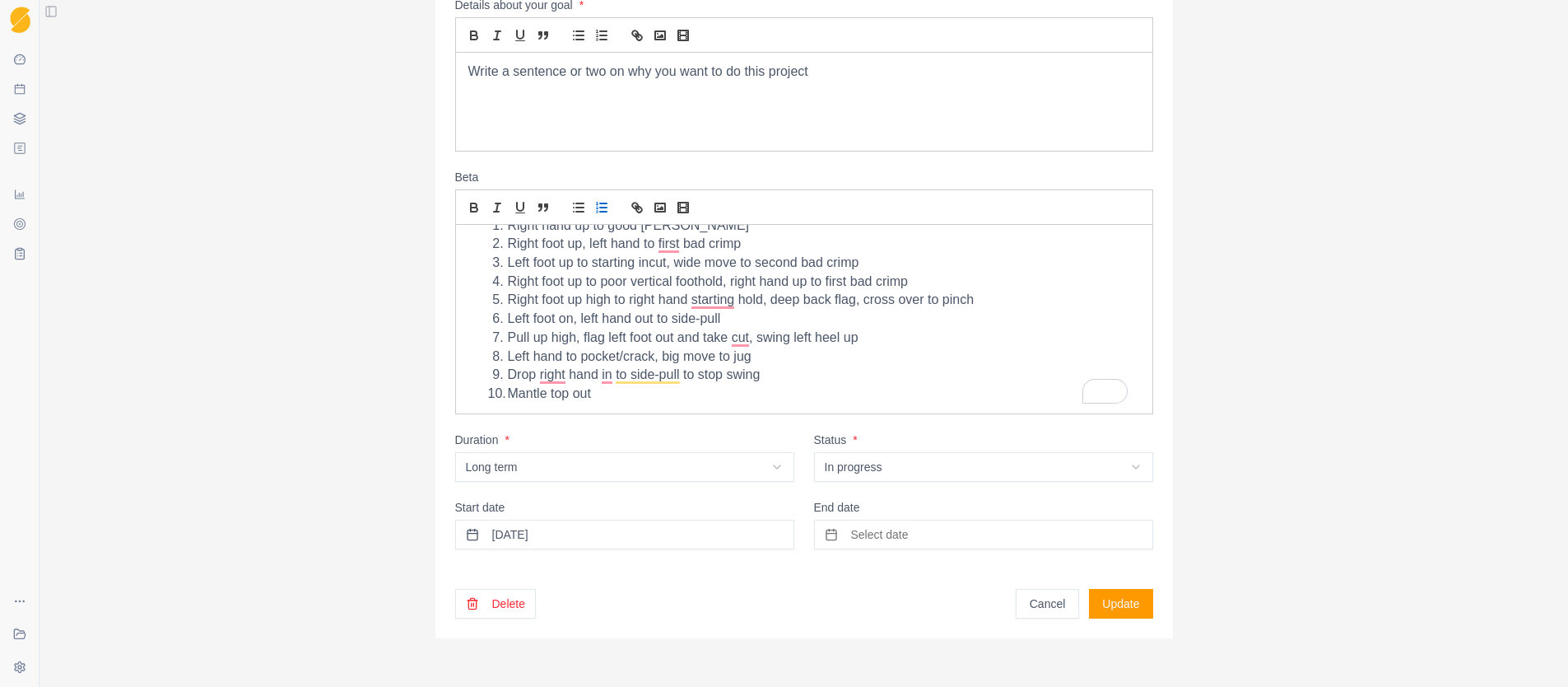
click at [468, 72] on p "Write a sentence or two on why you want to do this project" at bounding box center [803, 72] width 671 height 19
drag, startPoint x: 846, startPoint y: 76, endPoint x: 432, endPoint y: 63, distance: 414.2
click at [436, 63] on div "Edit Goal Project Love Over Gold (V12) This goal is linked to a project, so the…" at bounding box center [804, 236] width 738 height 806
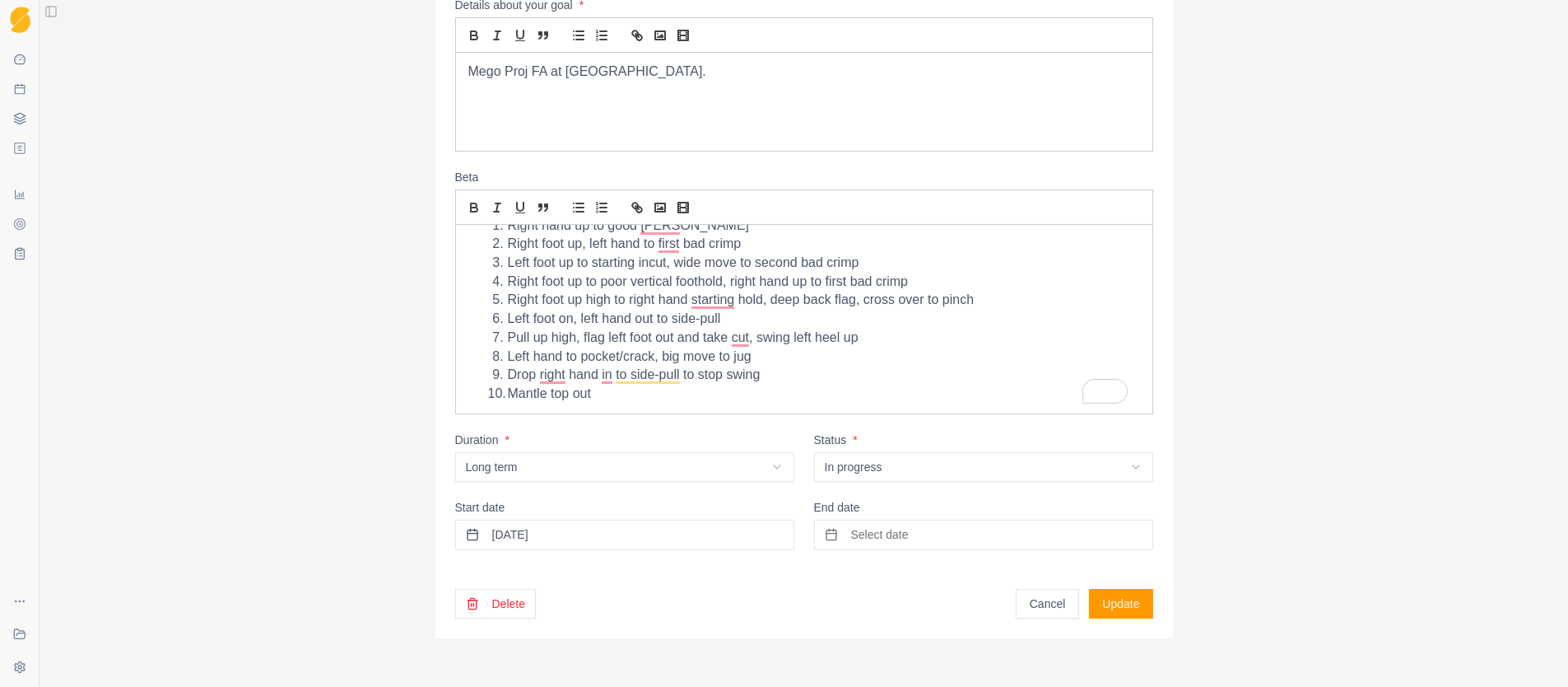
click at [651, 71] on p "Mego Proj FA at [GEOGRAPHIC_DATA]." at bounding box center [803, 72] width 671 height 19
click at [643, 73] on p "Mego Proj FA at [GEOGRAPHIC_DATA]. Going to take a bit but keen to put in the w…" at bounding box center [803, 72] width 671 height 19
drag, startPoint x: 848, startPoint y: 111, endPoint x: 822, endPoint y: 111, distance: 26.0
click at [822, 111] on p "Going to take a bit, but keen to put in the work on a long-term goal. Will" at bounding box center [803, 109] width 671 height 19
drag, startPoint x: 1071, startPoint y: 110, endPoint x: 1041, endPoint y: 110, distance: 30.0
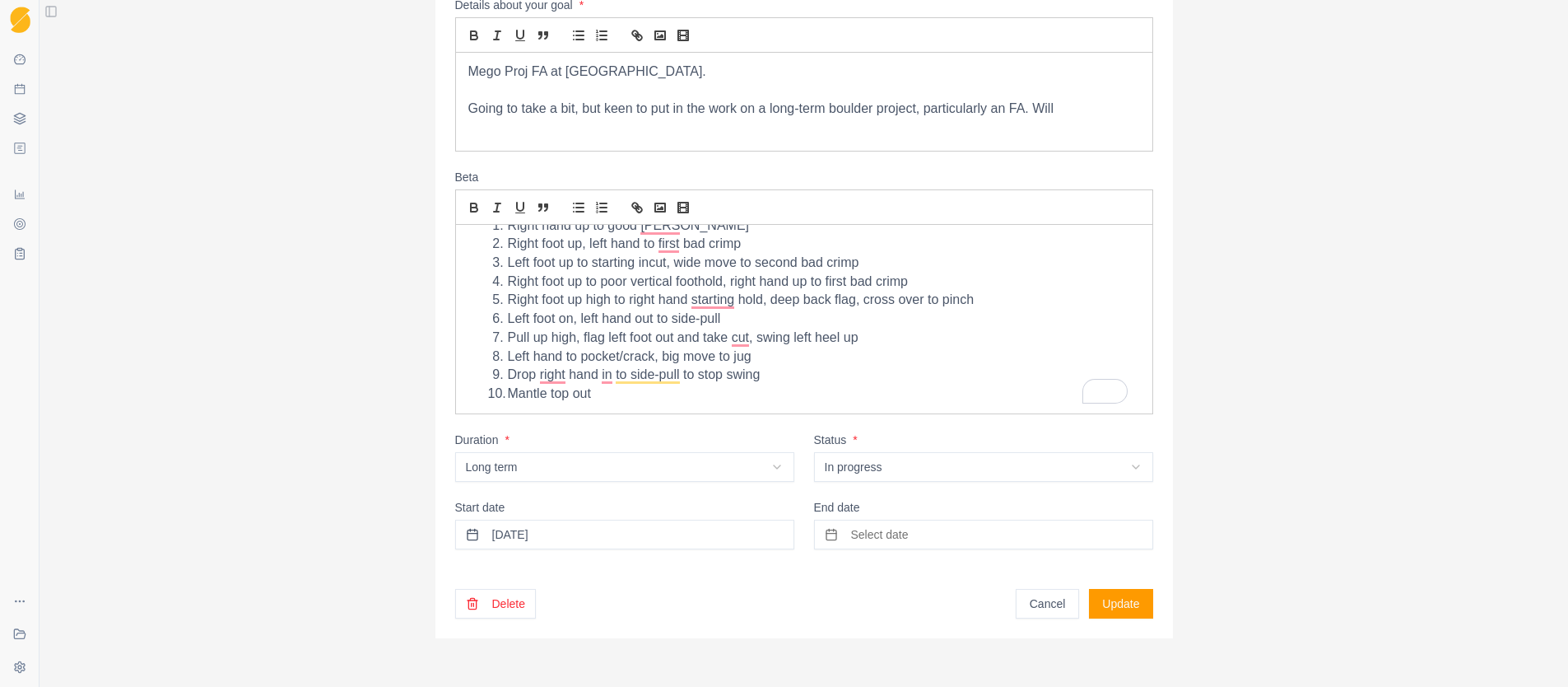
click at [1041, 110] on p "Going to take a bit, but keen to put in the work on a long-term boulder project…" at bounding box center [803, 109] width 671 height 19
click at [1057, 106] on p "Going to take a bit, but keen to put in the work on a long-term boulder project…" at bounding box center [803, 109] width 671 height 19
drag, startPoint x: 1059, startPoint y: 106, endPoint x: 1031, endPoint y: 110, distance: 28.3
click at [1032, 110] on p "Going to take a bit, but keen to put in the work on a long-term boulder project…" at bounding box center [803, 109] width 671 height 19
click at [1108, 611] on button "Update" at bounding box center [1121, 603] width 64 height 30
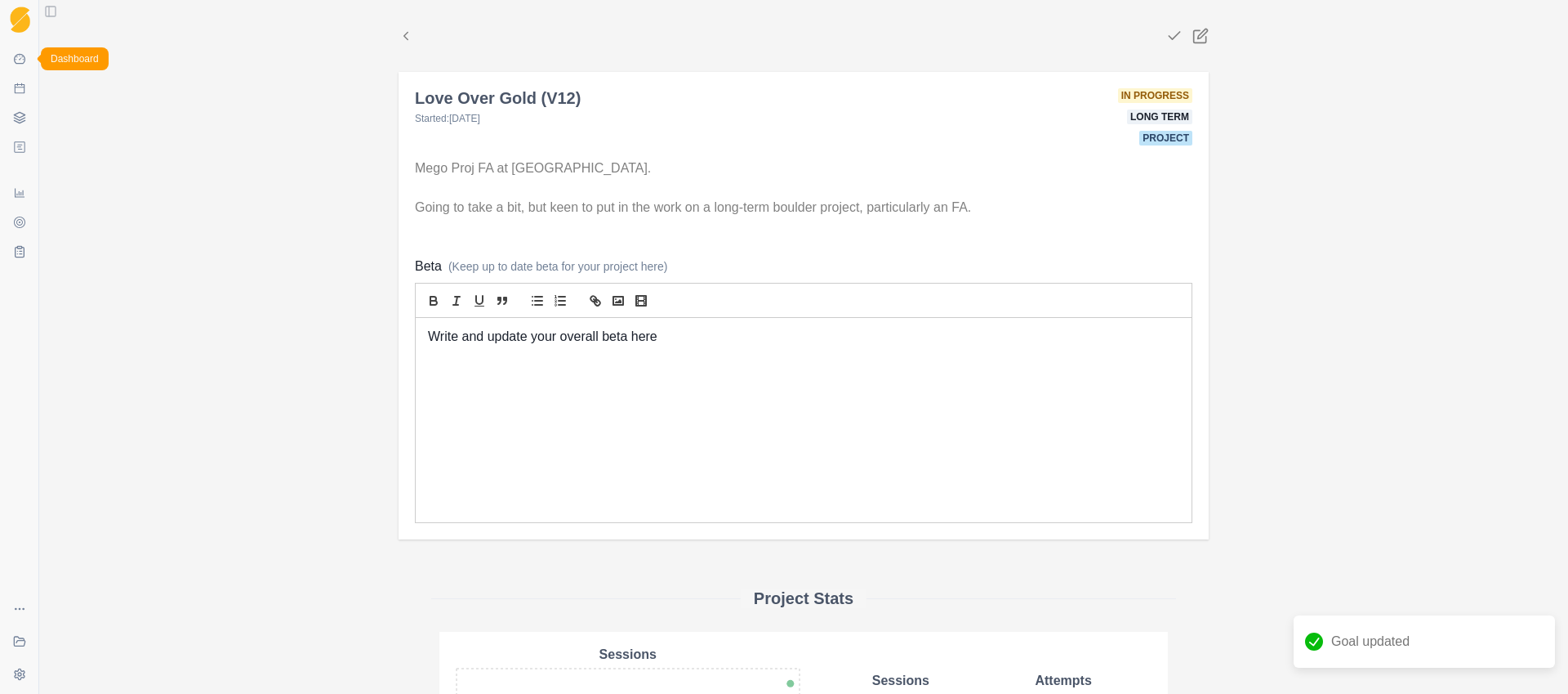
click at [21, 62] on icon at bounding box center [20, 59] width 13 height 13
